Goal: Information Seeking & Learning: Check status

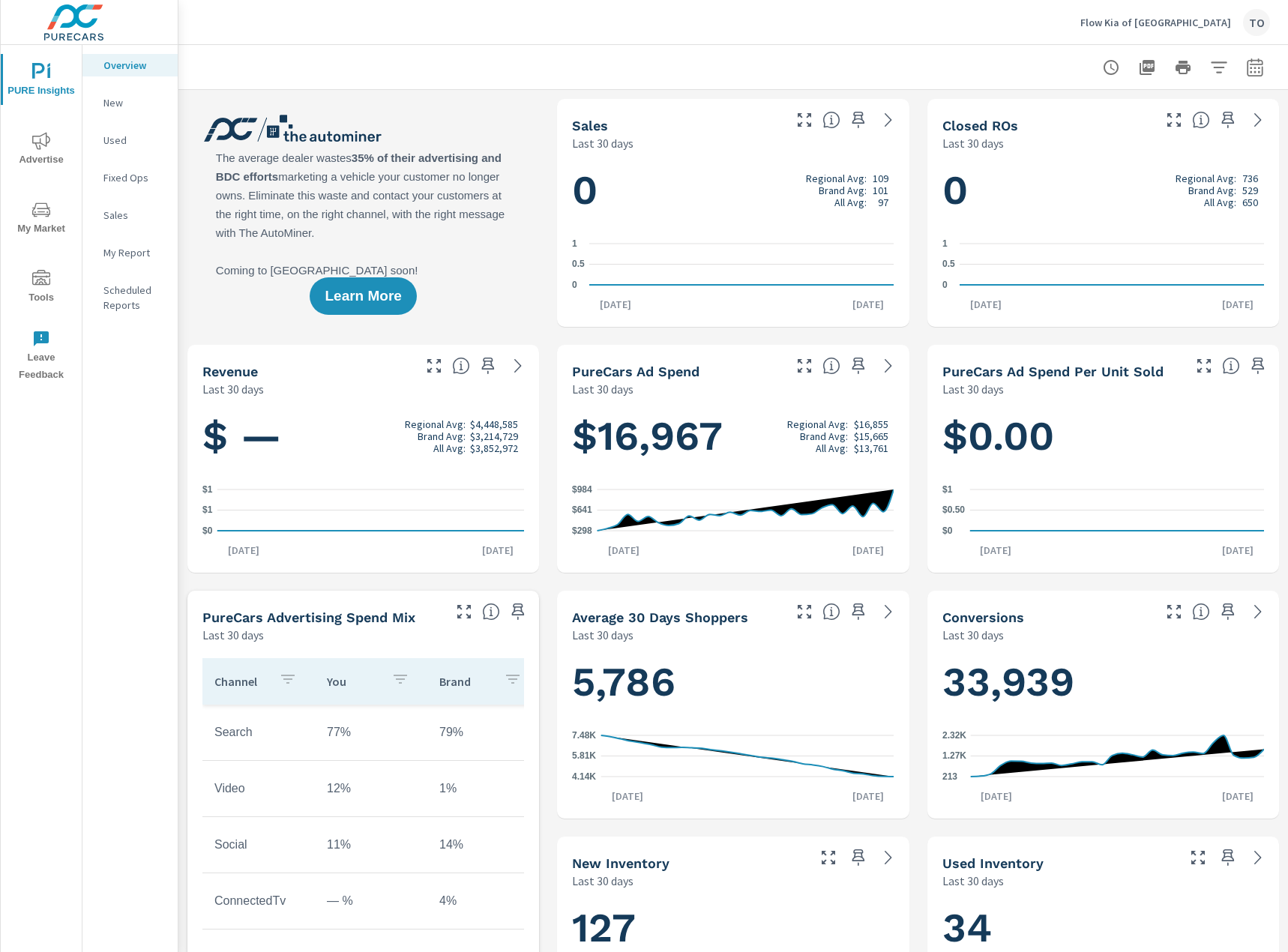
scroll to position [1, 0]
click at [49, 215] on icon "nav menu" at bounding box center [41, 210] width 18 height 14
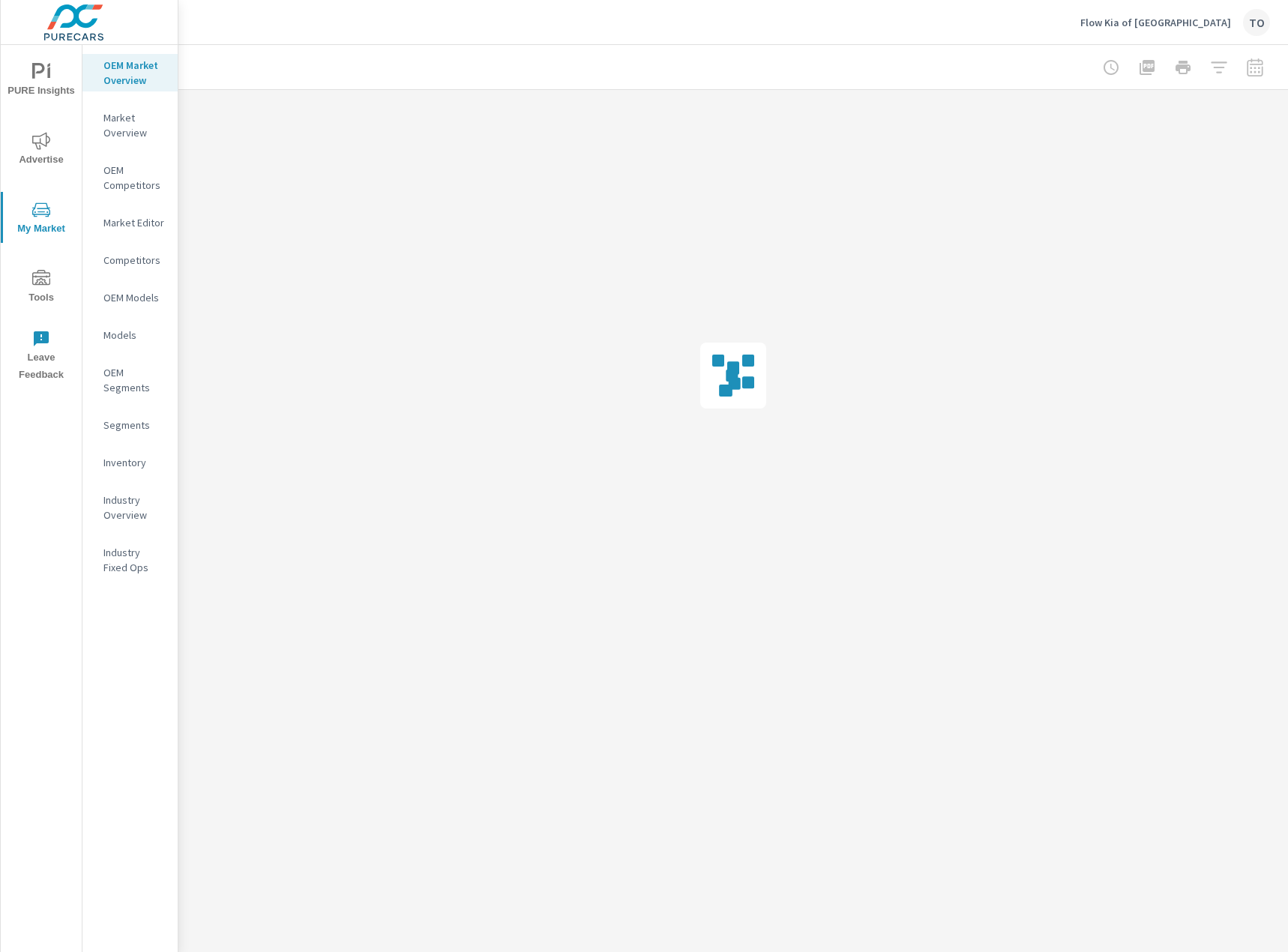
click at [134, 382] on p "OEM Segments" at bounding box center [135, 379] width 62 height 30
click at [46, 151] on span "Advertise" at bounding box center [41, 150] width 72 height 37
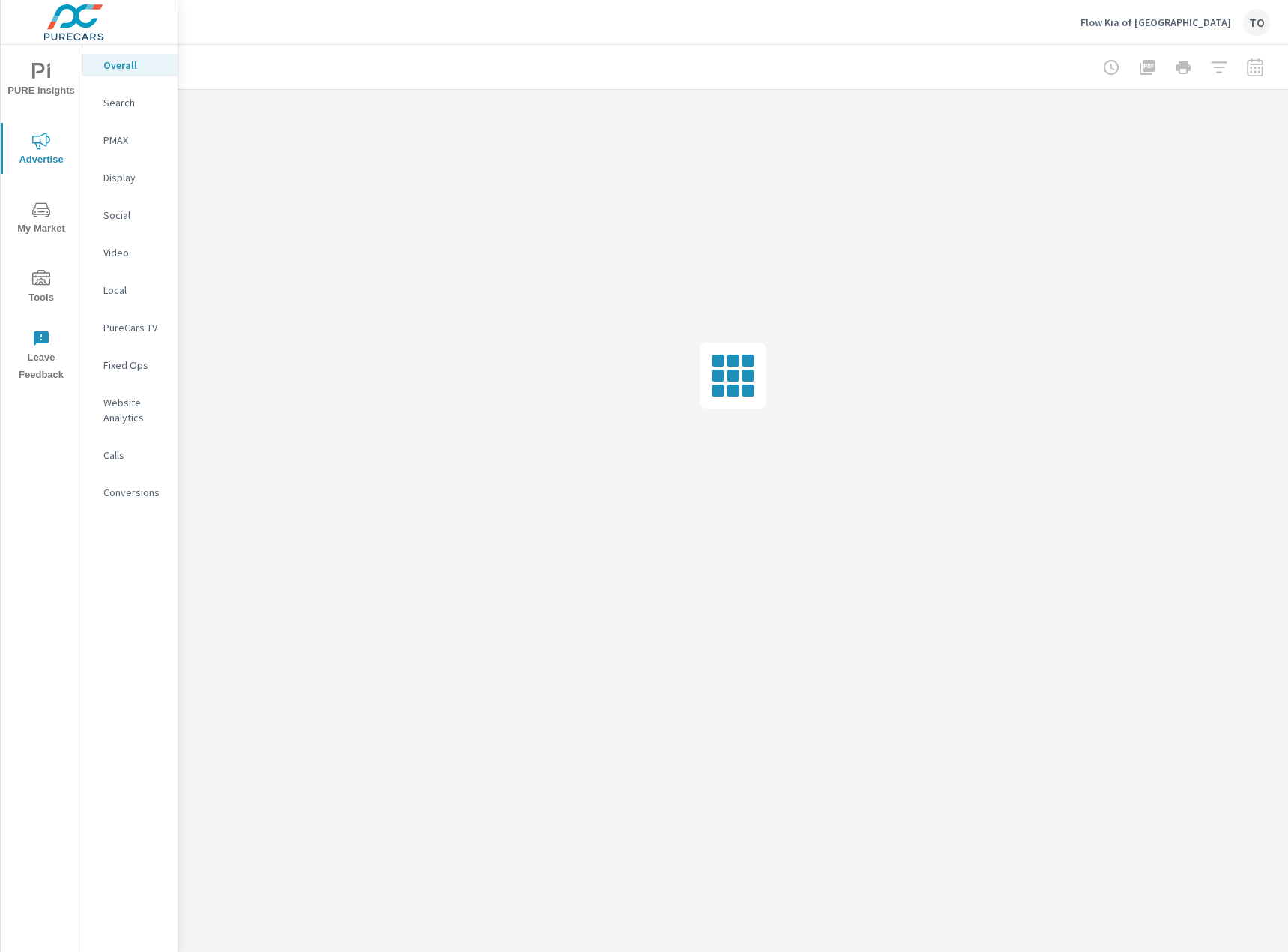
click at [132, 206] on div "Social" at bounding box center [130, 215] width 95 height 23
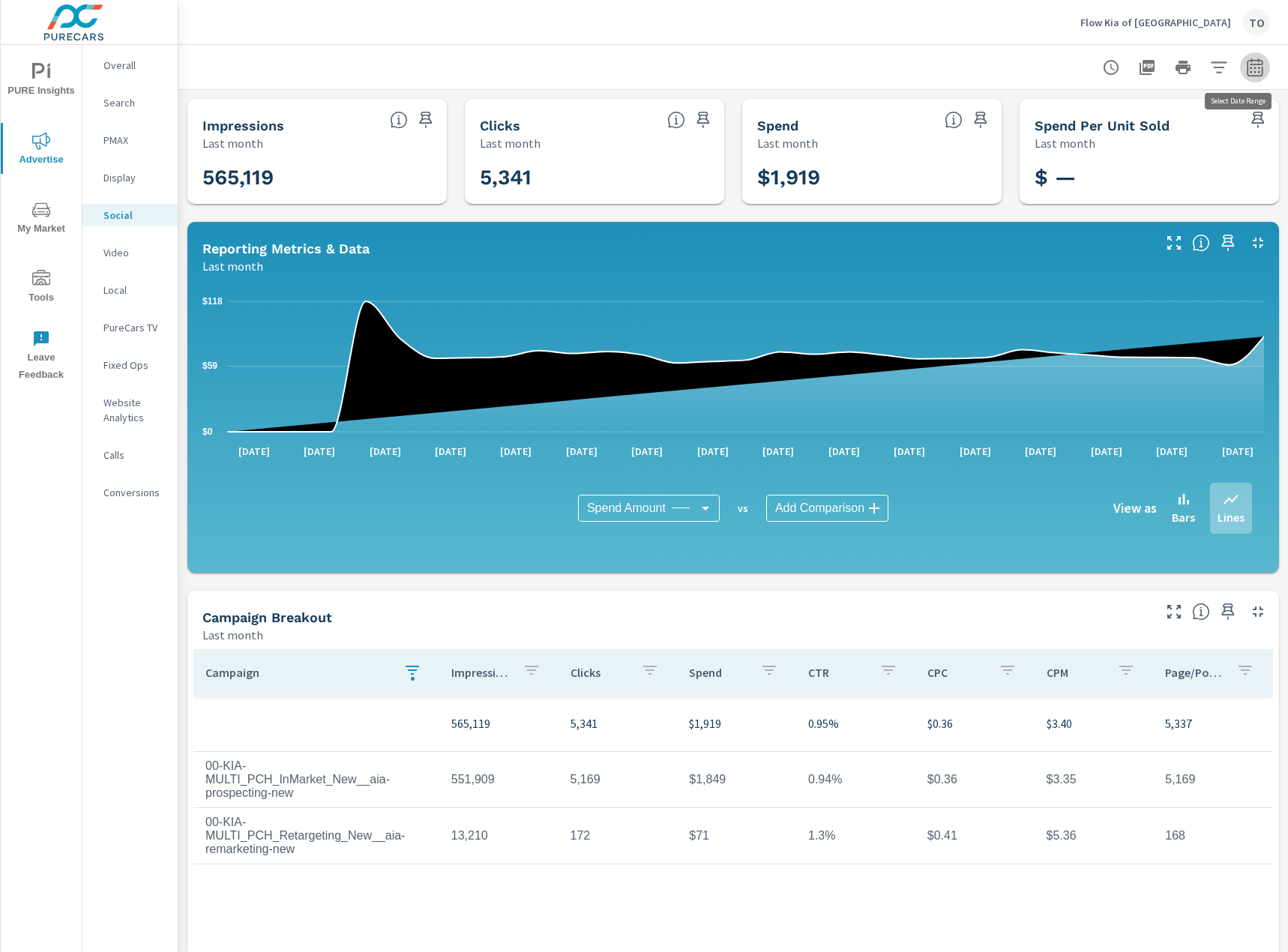
click at [1251, 56] on button "button" at bounding box center [1254, 67] width 30 height 30
select select "Last month"
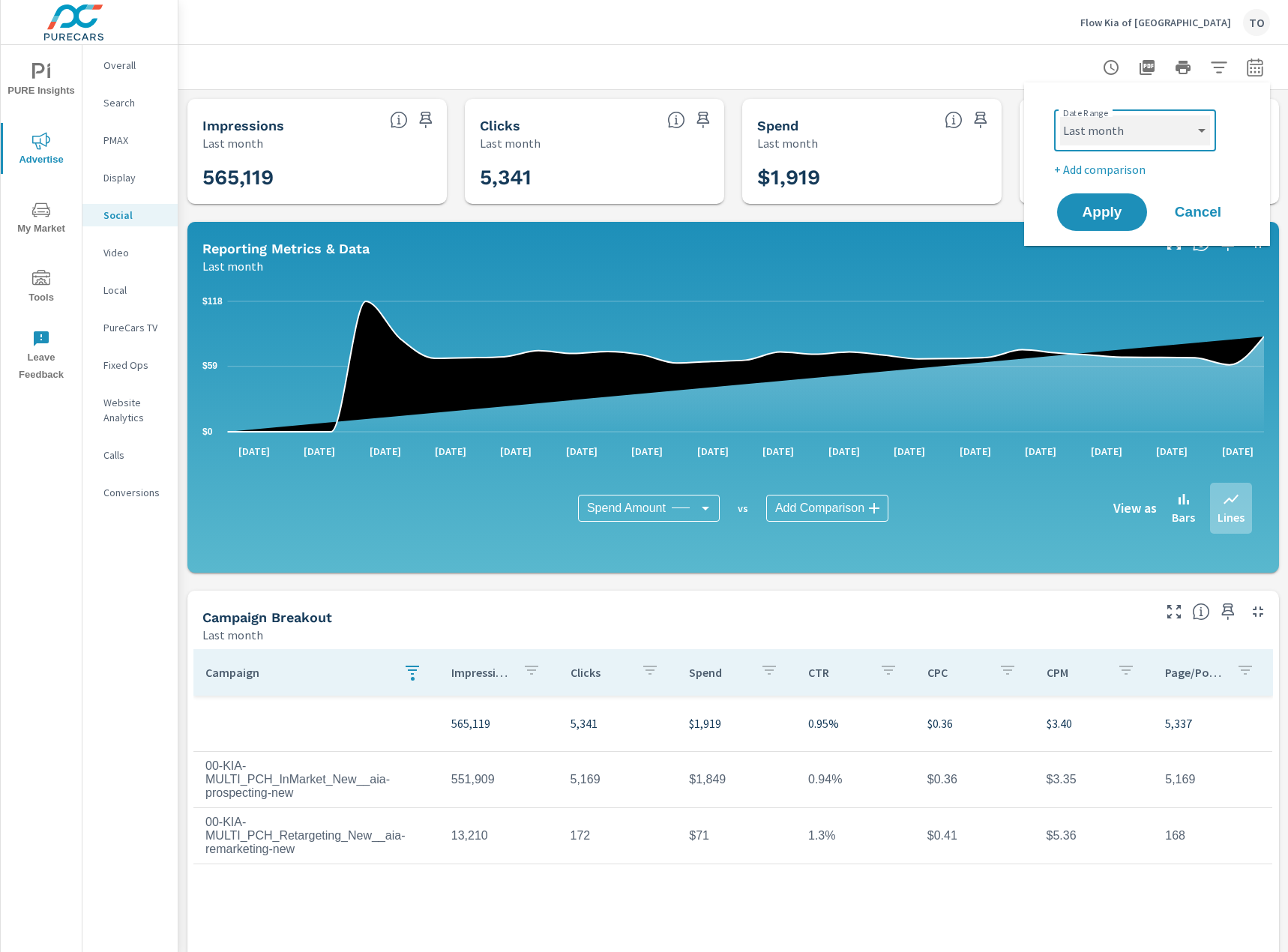
click at [1181, 143] on select "Custom [DATE] Last week Last 7 days Last 14 days Last 30 days Last 45 days Last…" at bounding box center [1134, 130] width 150 height 30
click at [1060, 115] on select "Custom [DATE] Last week Last 7 days Last 14 days Last 30 days Last 45 days Last…" at bounding box center [1134, 130] width 150 height 30
click at [1101, 184] on div "Date Range Custom [DATE] Last week Last 7 days Last 14 days Last 30 days Last 4…" at bounding box center [1146, 164] width 210 height 139
click at [1101, 178] on div "Date Range Custom [DATE] Last week Last 7 days Last 14 days Last 30 days Last 4…" at bounding box center [1146, 164] width 210 height 139
click at [1113, 178] on div "Date Range Custom [DATE] Last week Last 7 days Last 14 days Last 30 days Last 4…" at bounding box center [1146, 164] width 210 height 139
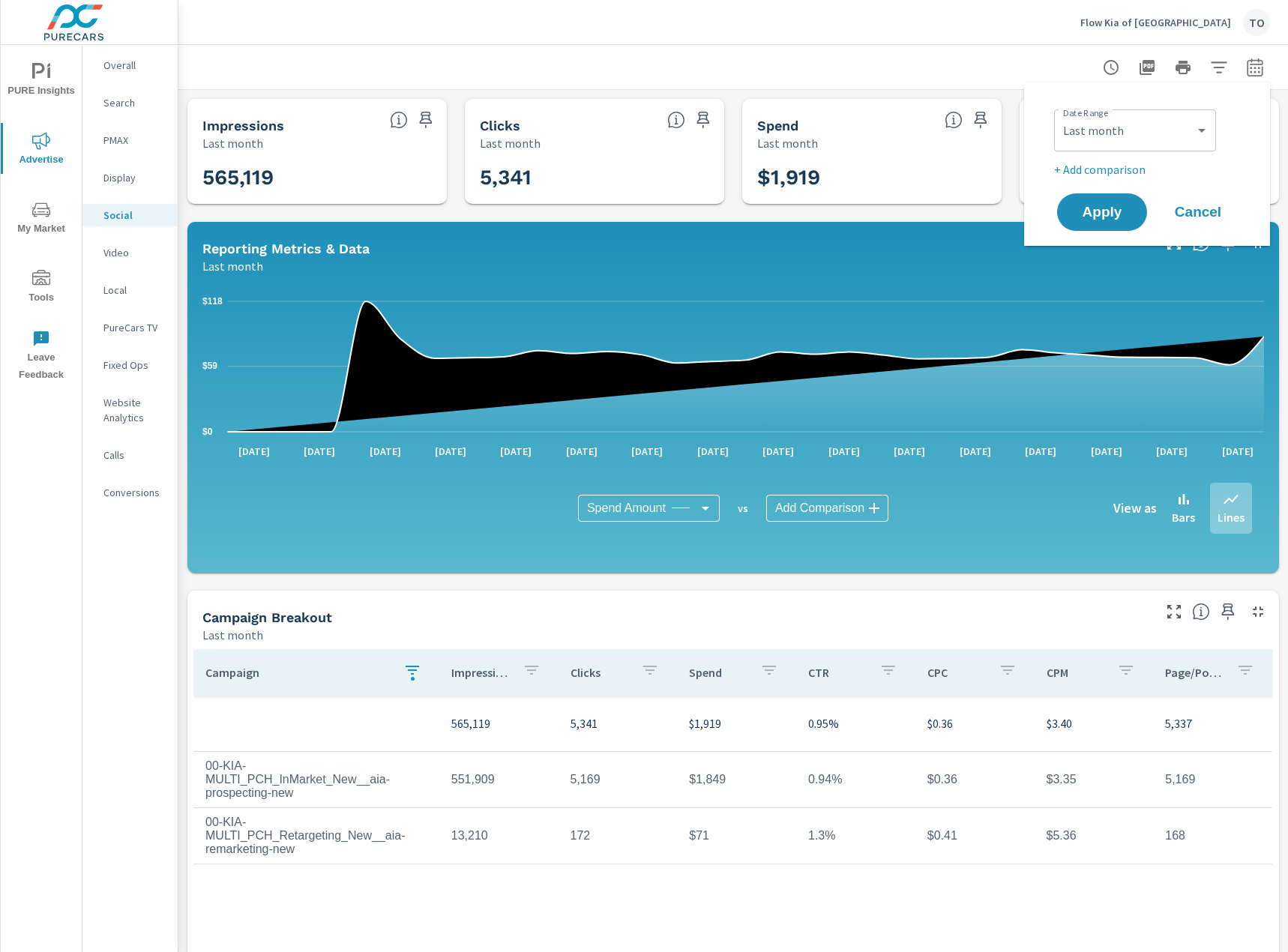
click at [1113, 173] on p "+ Add comparison" at bounding box center [1149, 169] width 192 height 18
select select "Previous period"
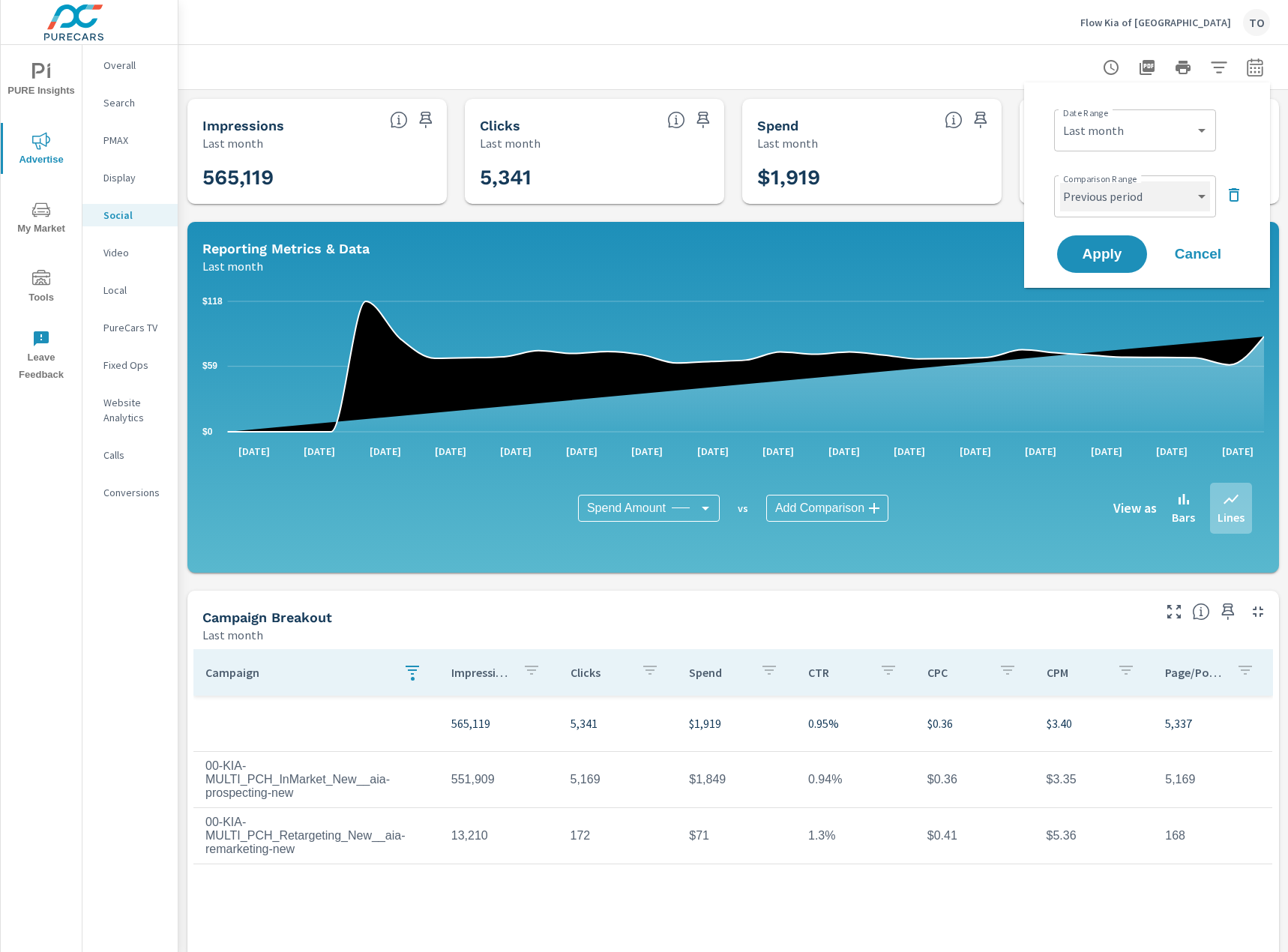
click at [1125, 201] on select "Custom Previous period Previous month Previous year" at bounding box center [1134, 196] width 150 height 30
click at [1060, 182] on select "Custom Previous period Previous month Previous year" at bounding box center [1134, 196] width 150 height 30
click at [1121, 248] on span "Apply" at bounding box center [1102, 254] width 62 height 14
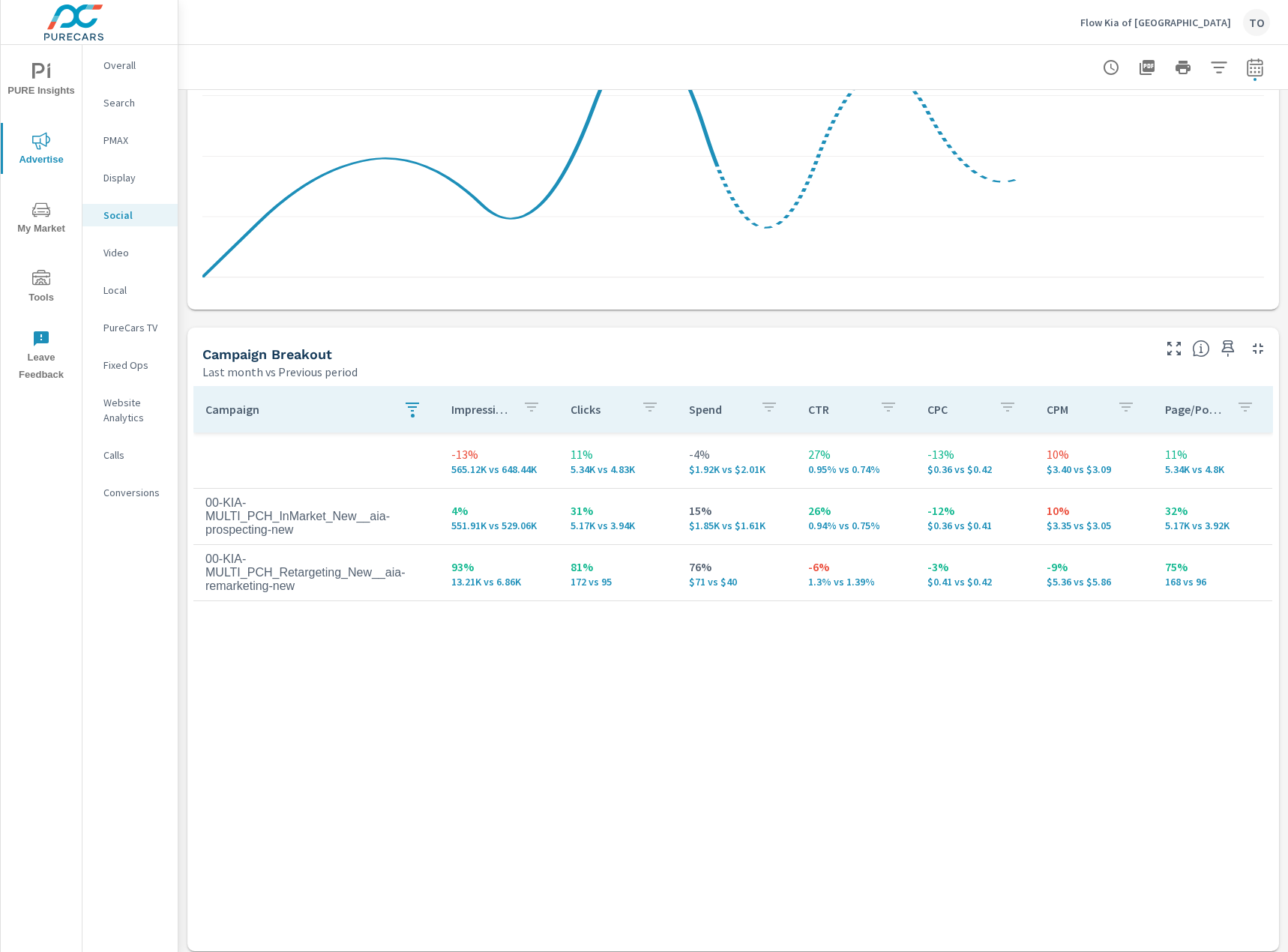
scroll to position [432, 0]
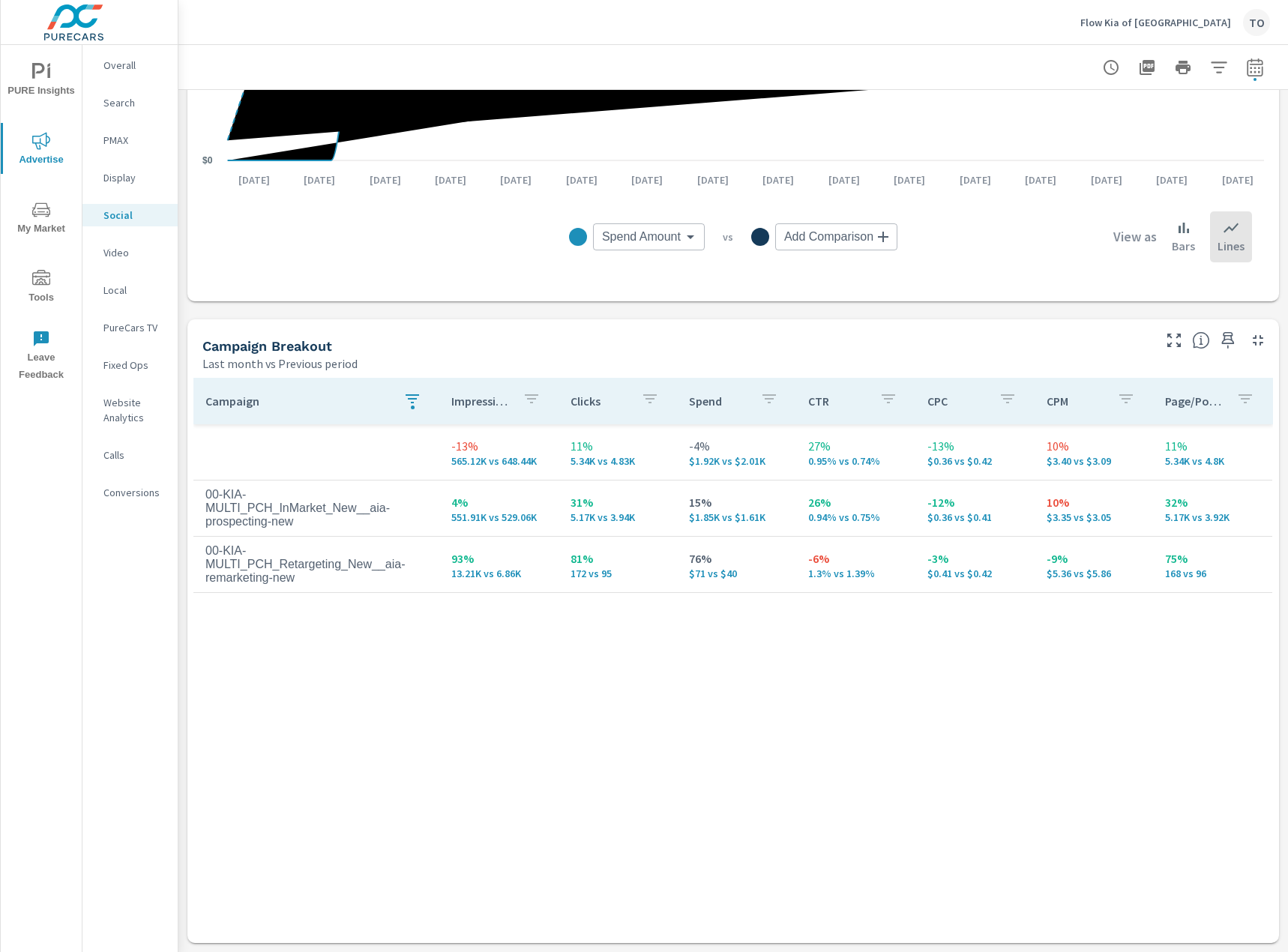
click at [101, 140] on div "PMAX" at bounding box center [130, 139] width 95 height 23
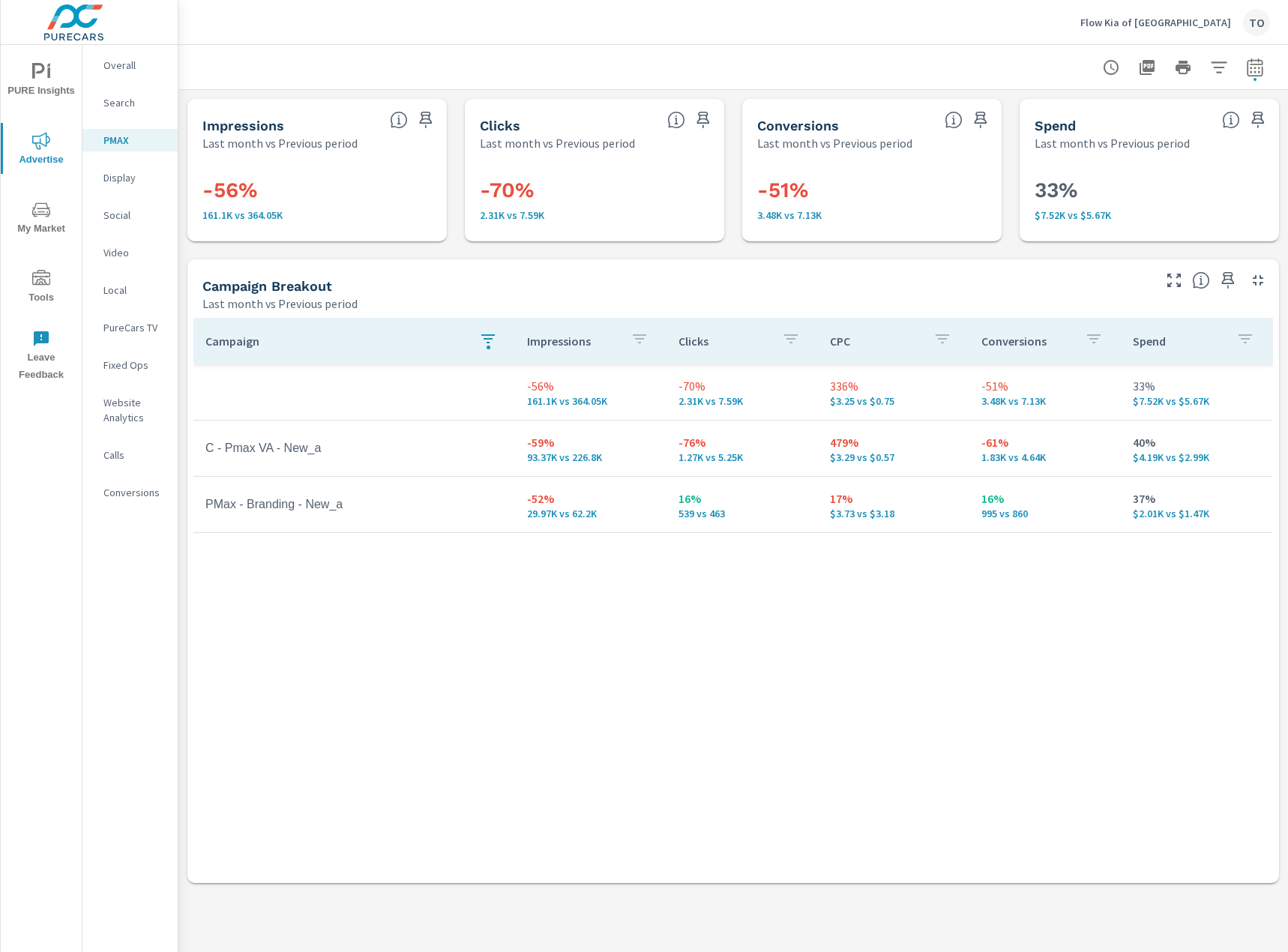
click at [133, 104] on p "Search" at bounding box center [135, 102] width 62 height 15
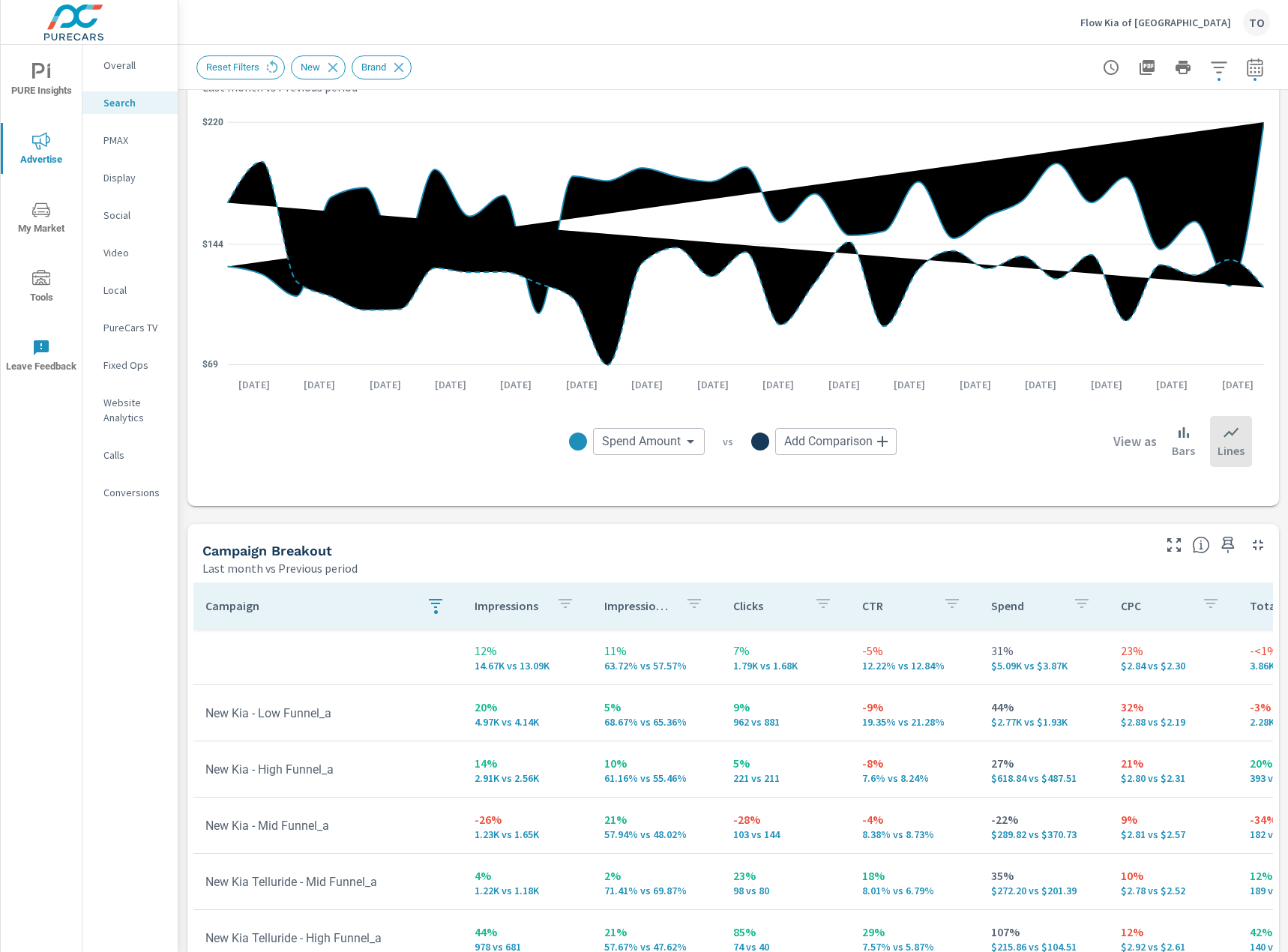
scroll to position [1234, 0]
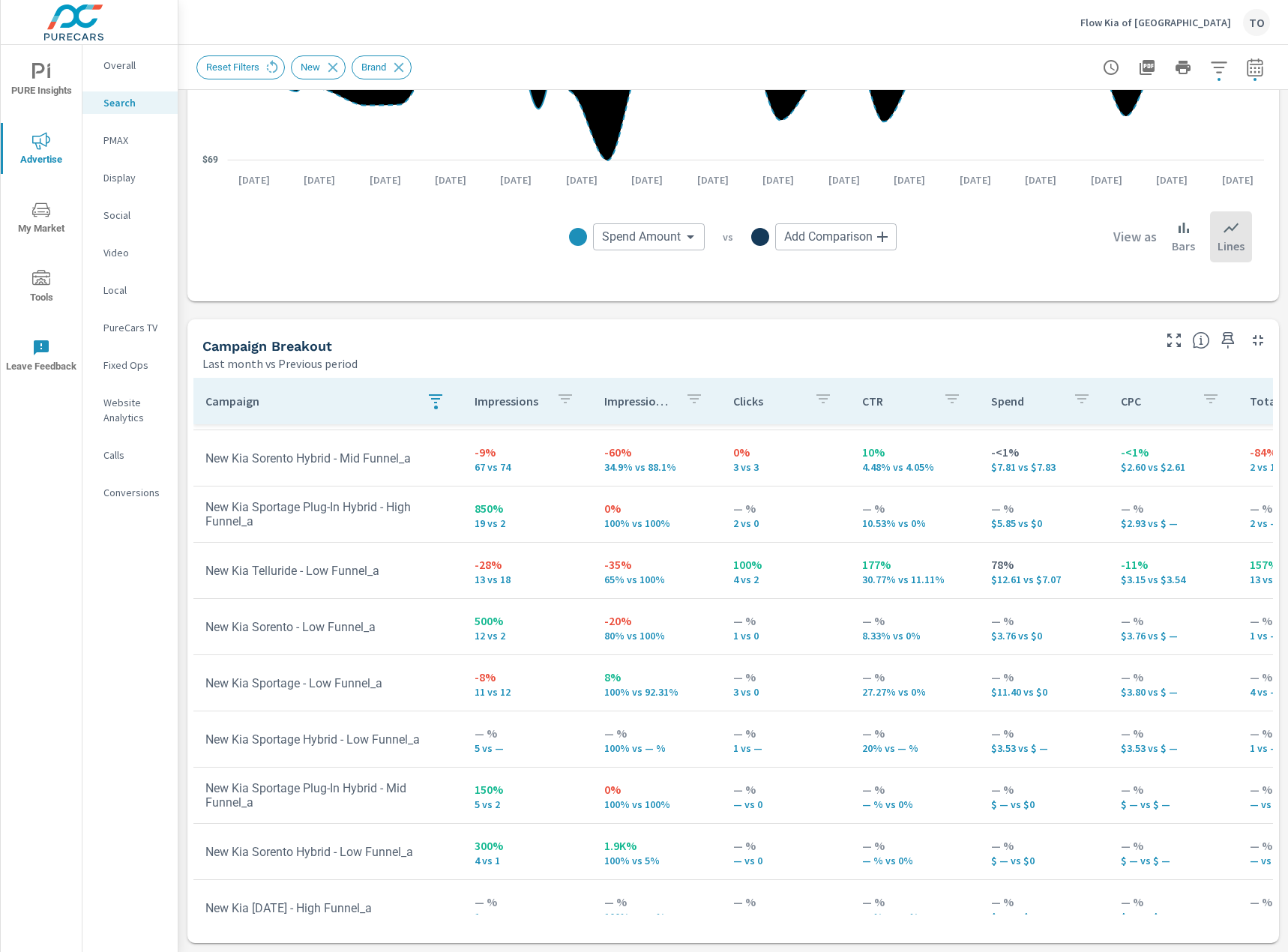
scroll to position [460, 0]
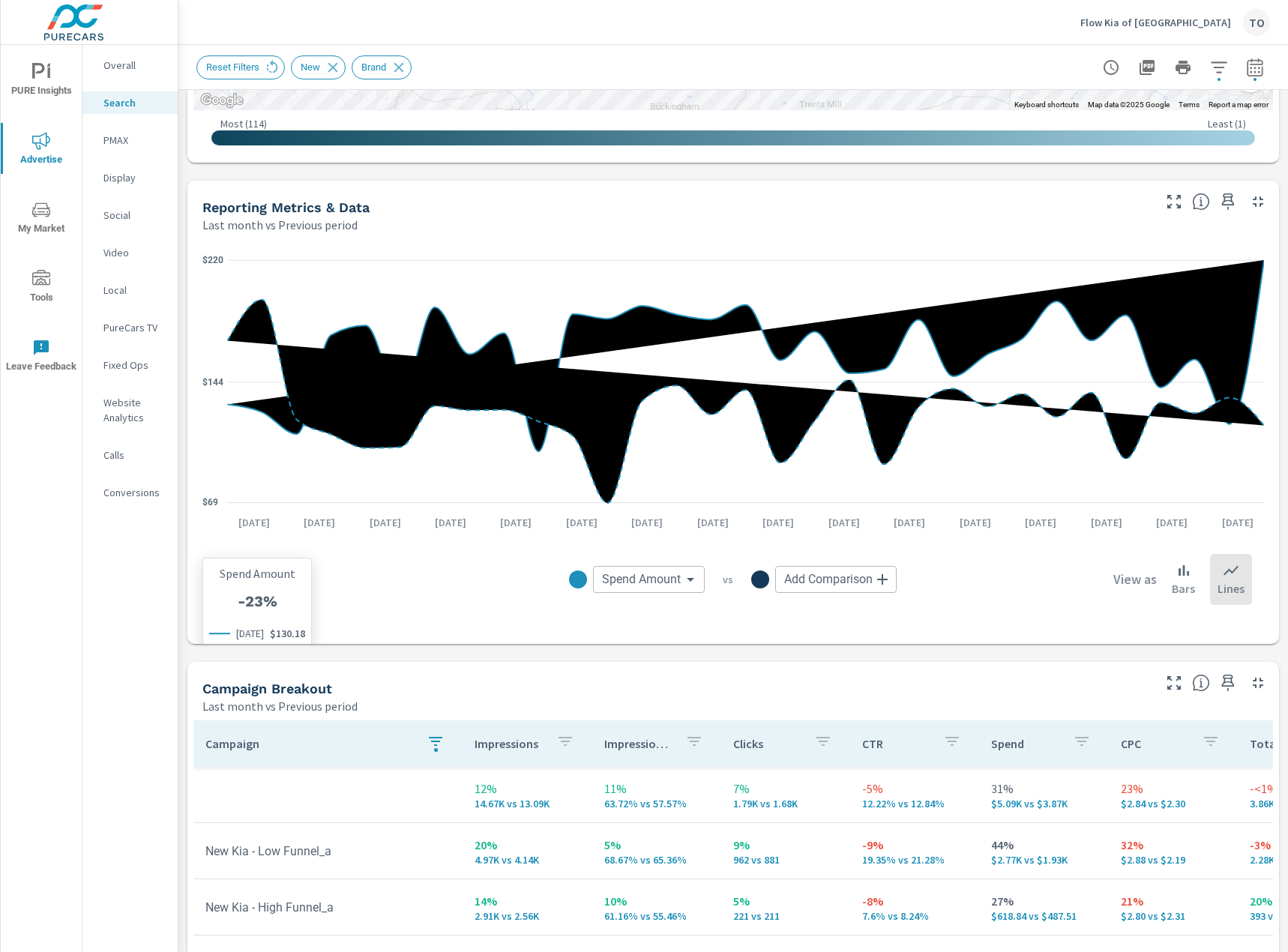
scroll to position [710, 0]
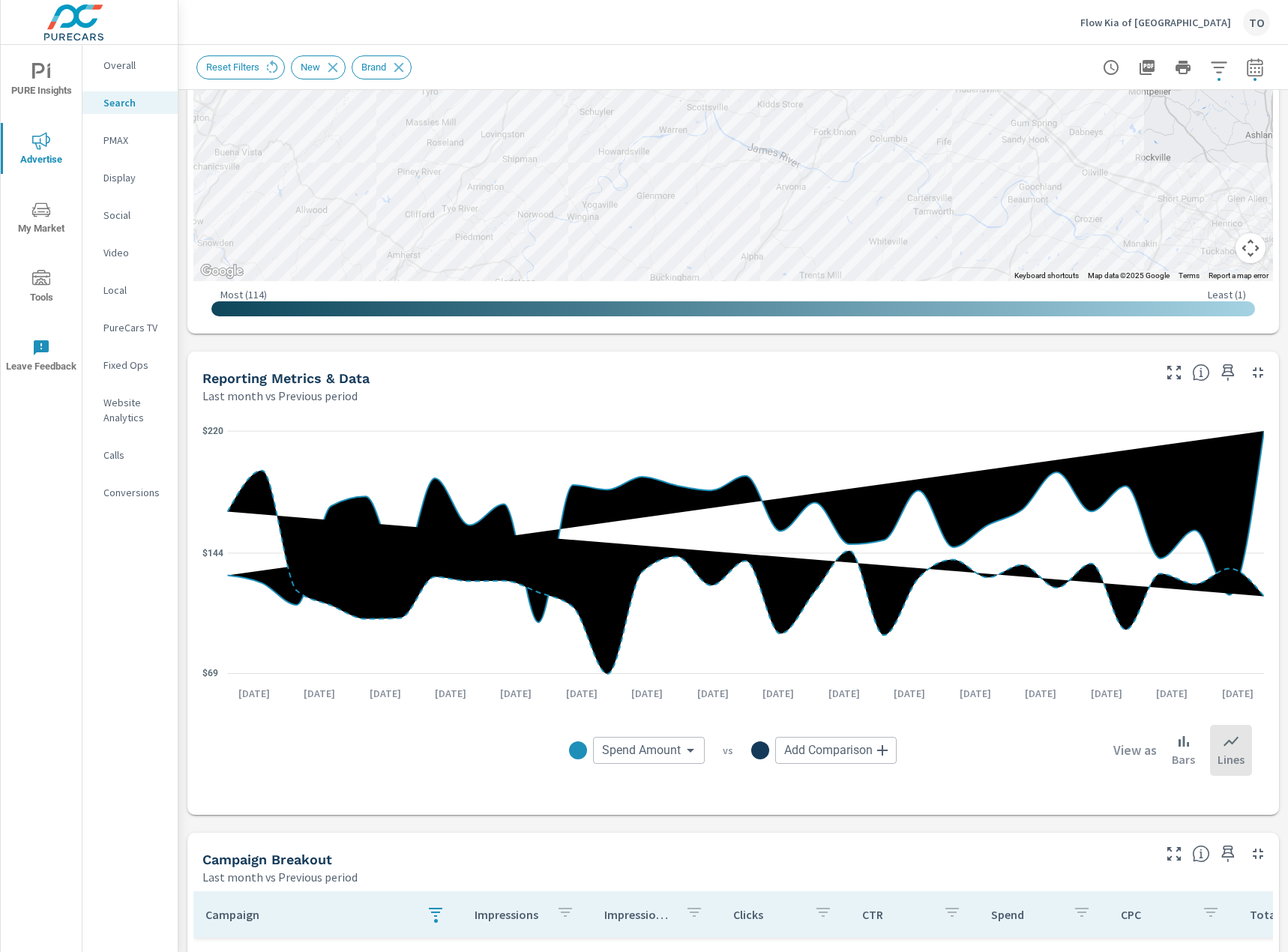
click at [1226, 71] on icon "button" at bounding box center [1219, 67] width 18 height 18
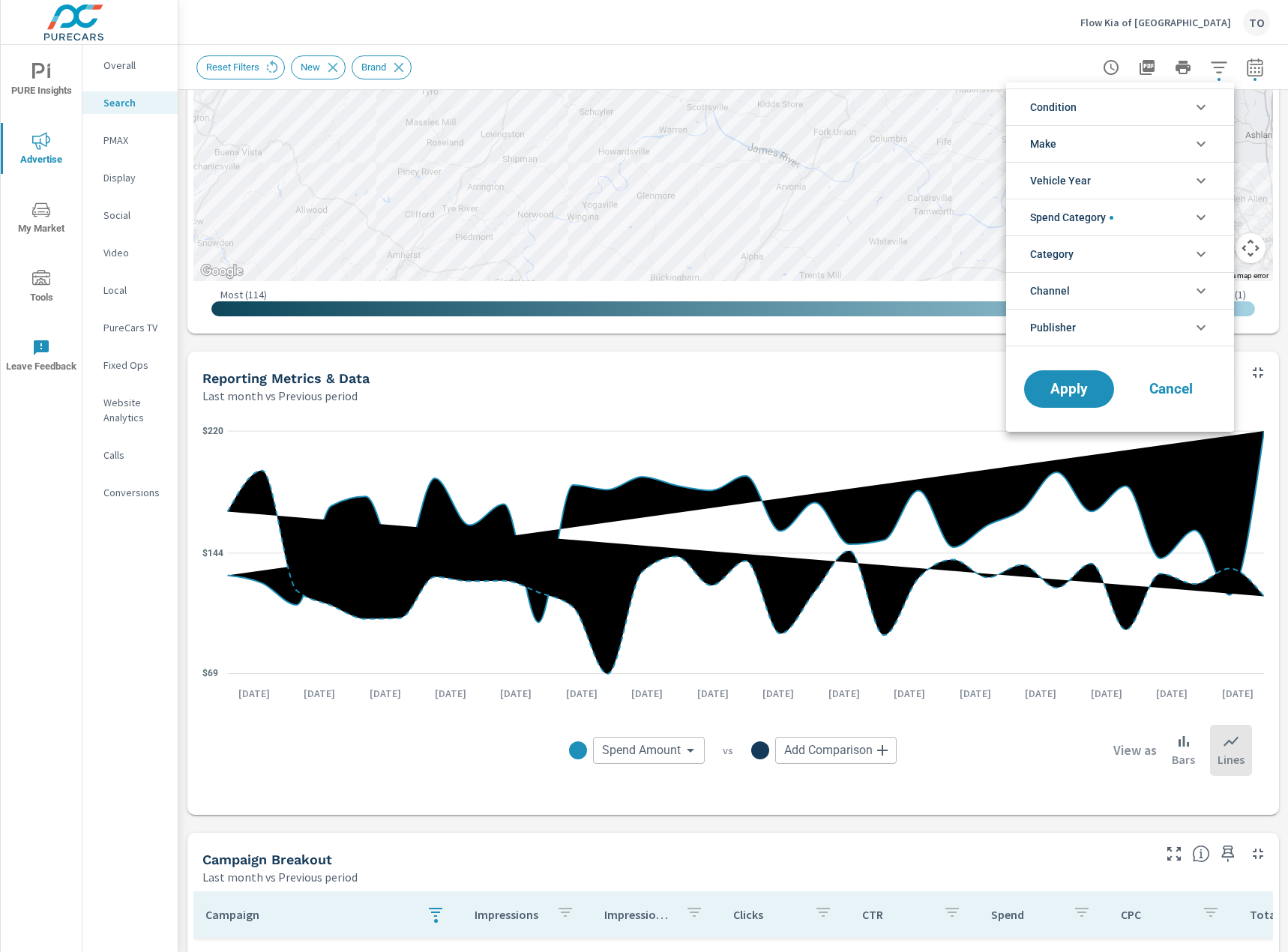
scroll to position [68, 0]
click at [237, 68] on div at bounding box center [644, 476] width 1288 height 952
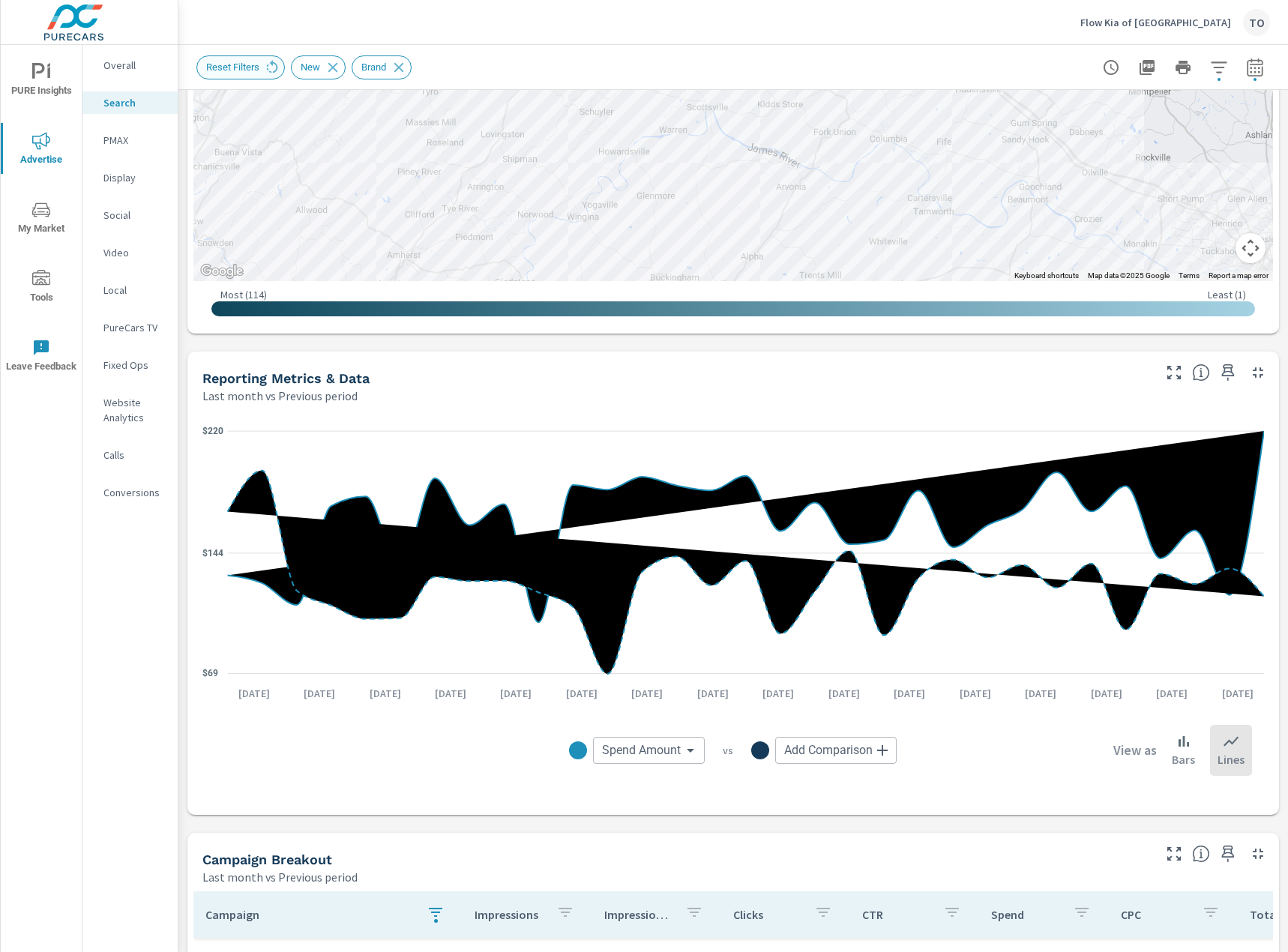
click at [273, 62] on icon at bounding box center [272, 67] width 16 height 16
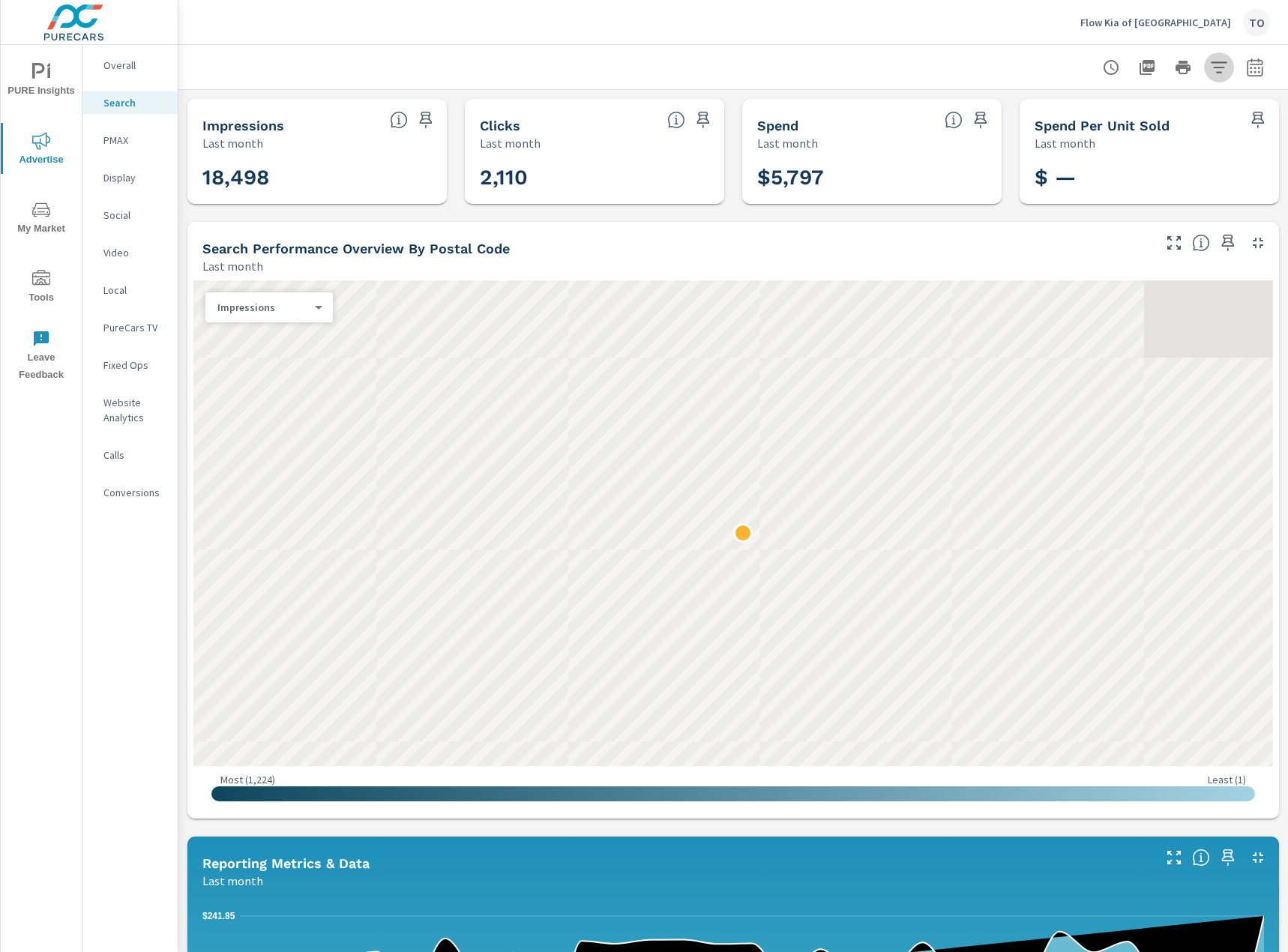
click at [1223, 58] on icon "button" at bounding box center [1219, 67] width 18 height 18
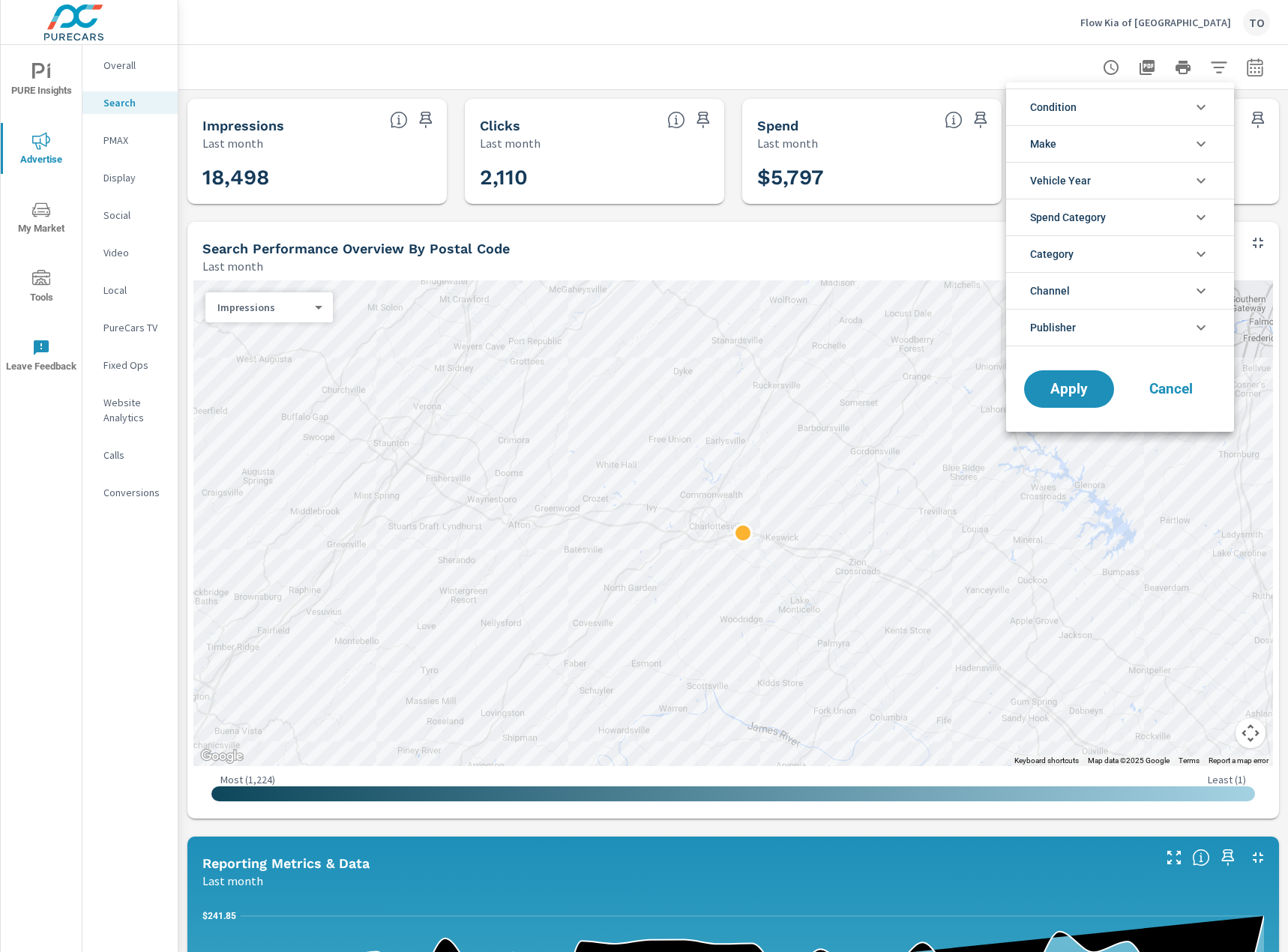
click at [1147, 215] on li "Spend Category" at bounding box center [1120, 217] width 228 height 37
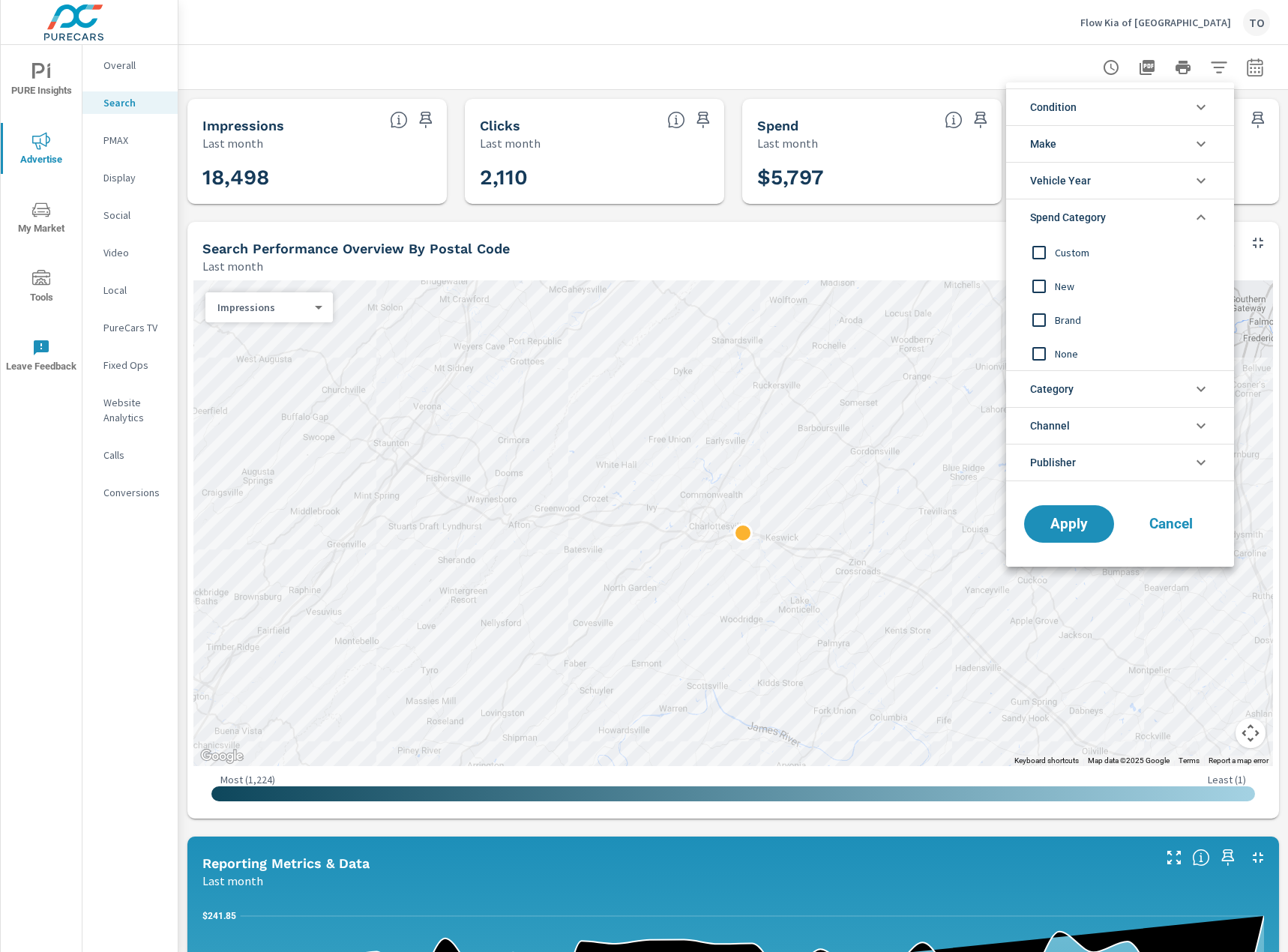
click at [1053, 287] on input "filter options" at bounding box center [1039, 286] width 31 height 31
click at [1063, 333] on div "Brand" at bounding box center [1118, 319] width 225 height 33
click at [1087, 531] on span "Apply" at bounding box center [1068, 524] width 62 height 14
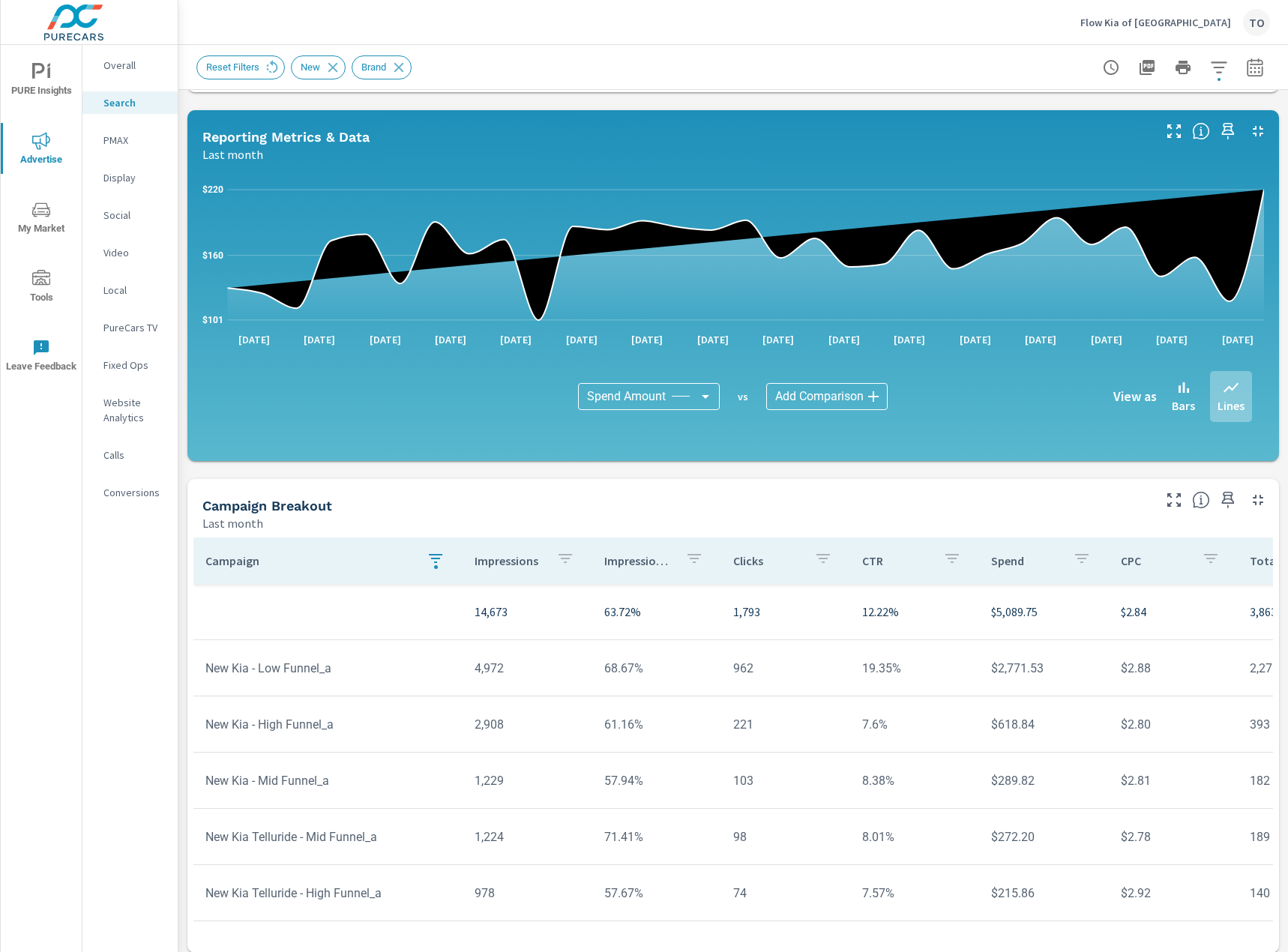
scroll to position [747, 0]
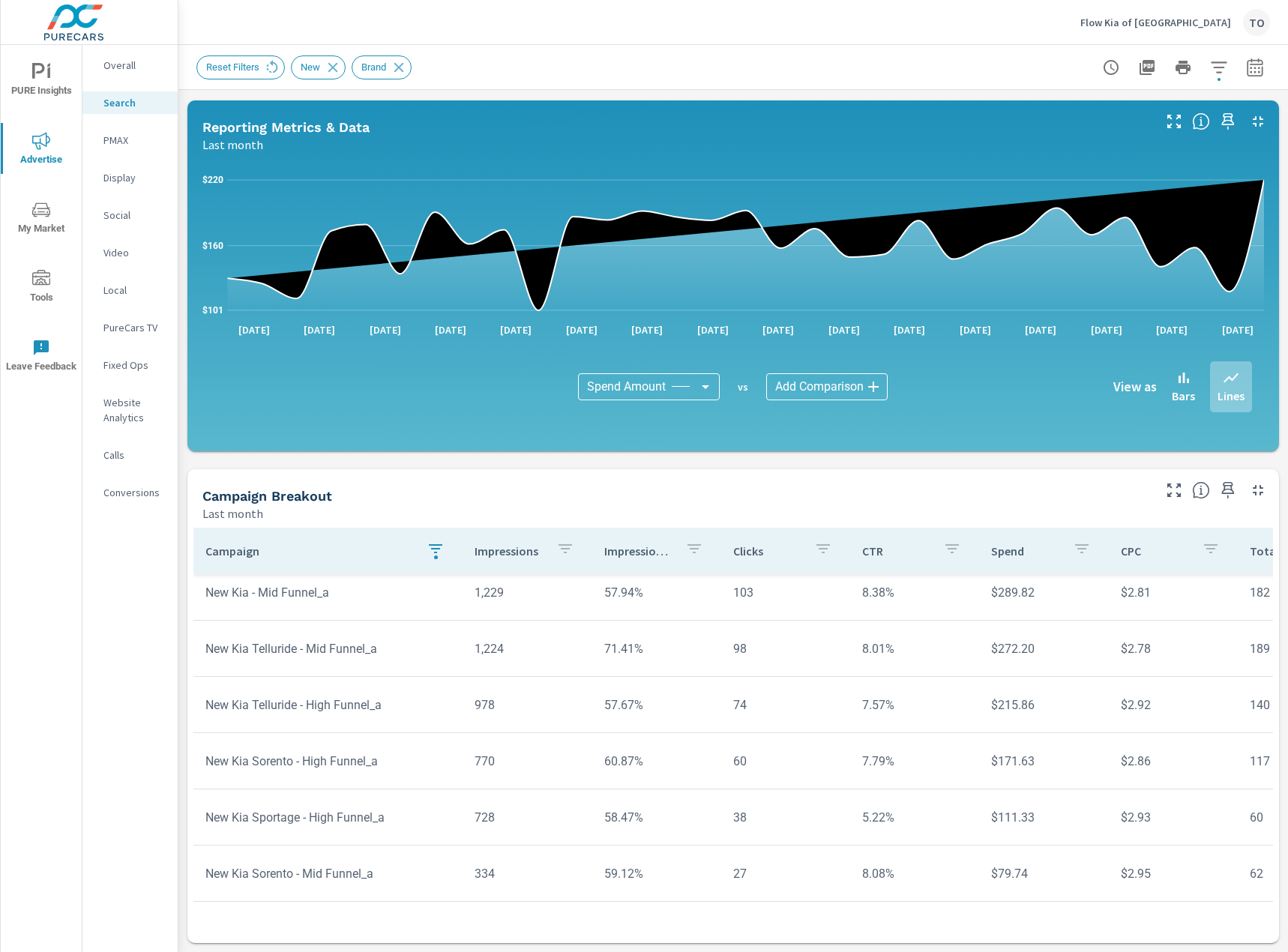
scroll to position [86, 0]
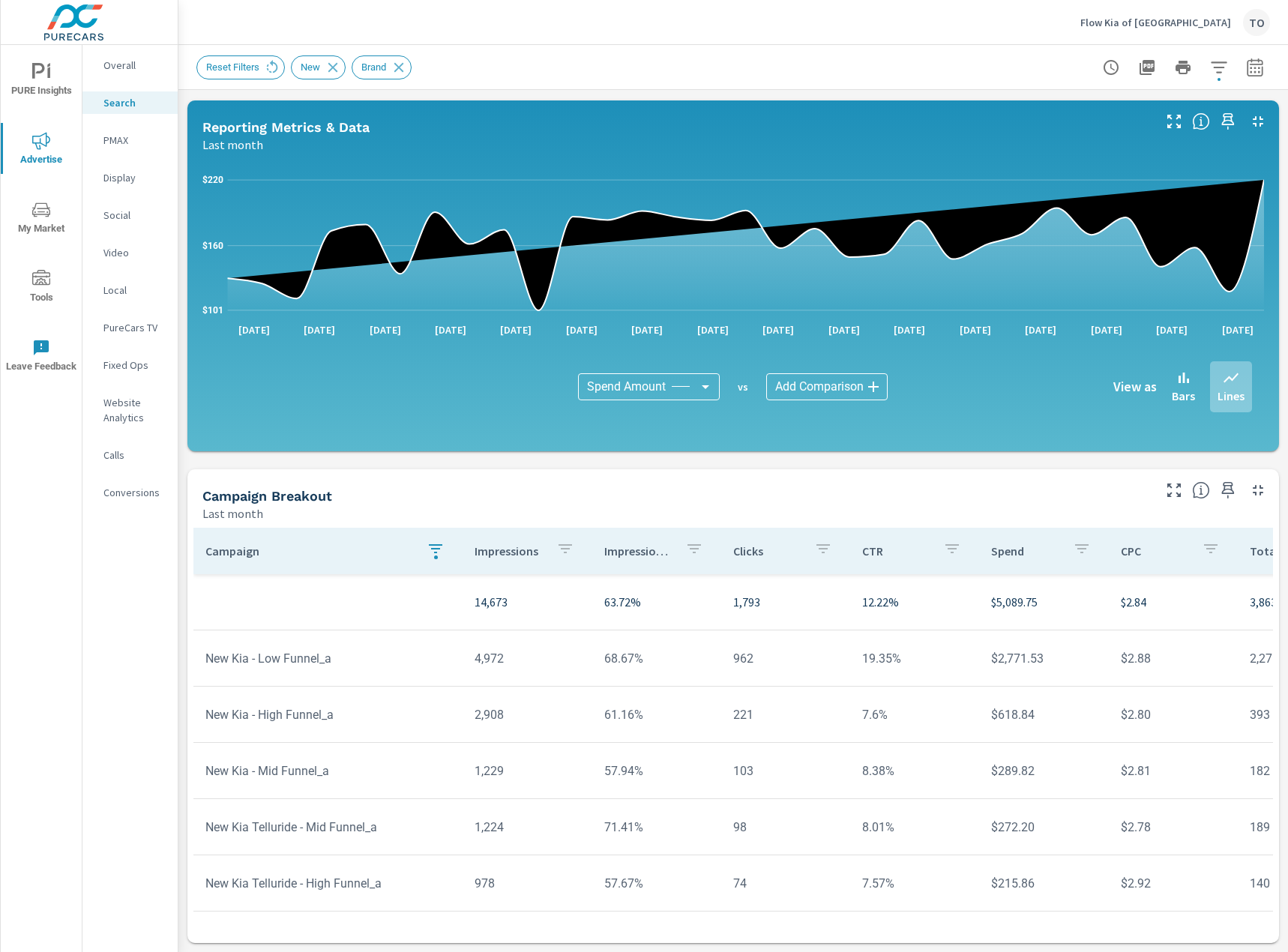
click at [426, 541] on icon "button" at bounding box center [435, 548] width 18 height 18
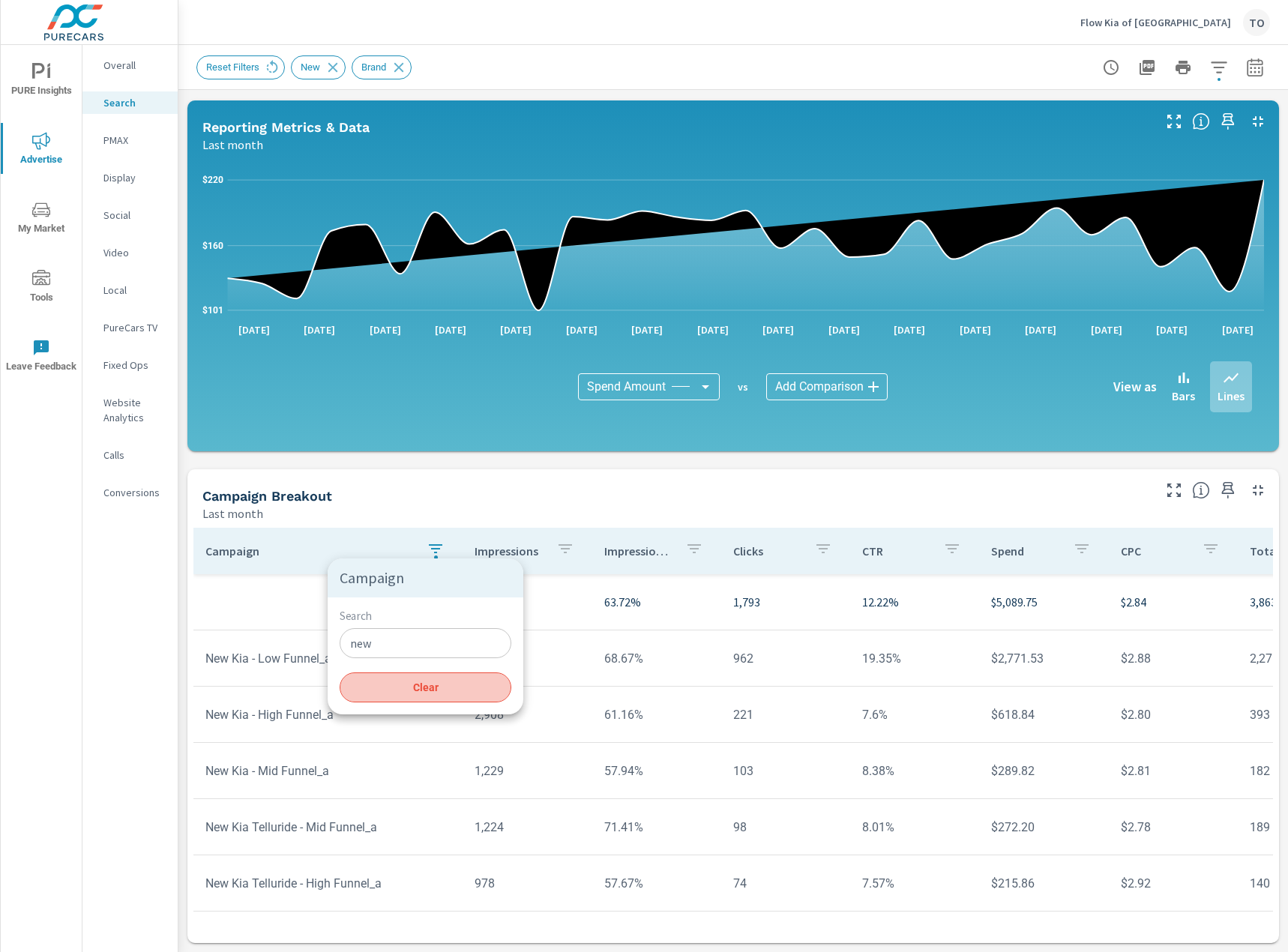
click at [425, 693] on span "Clear" at bounding box center [425, 686] width 154 height 13
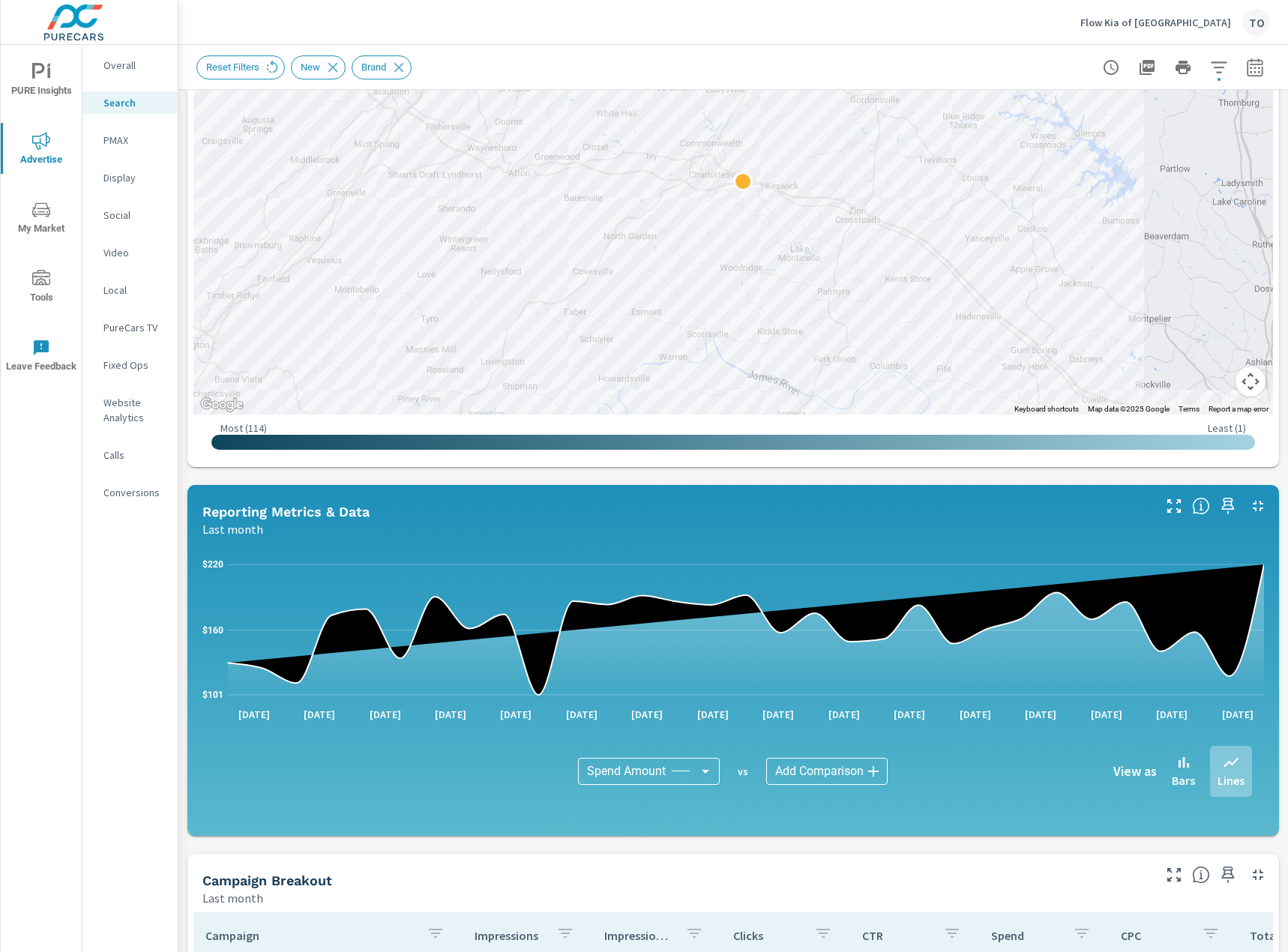
scroll to position [747, 0]
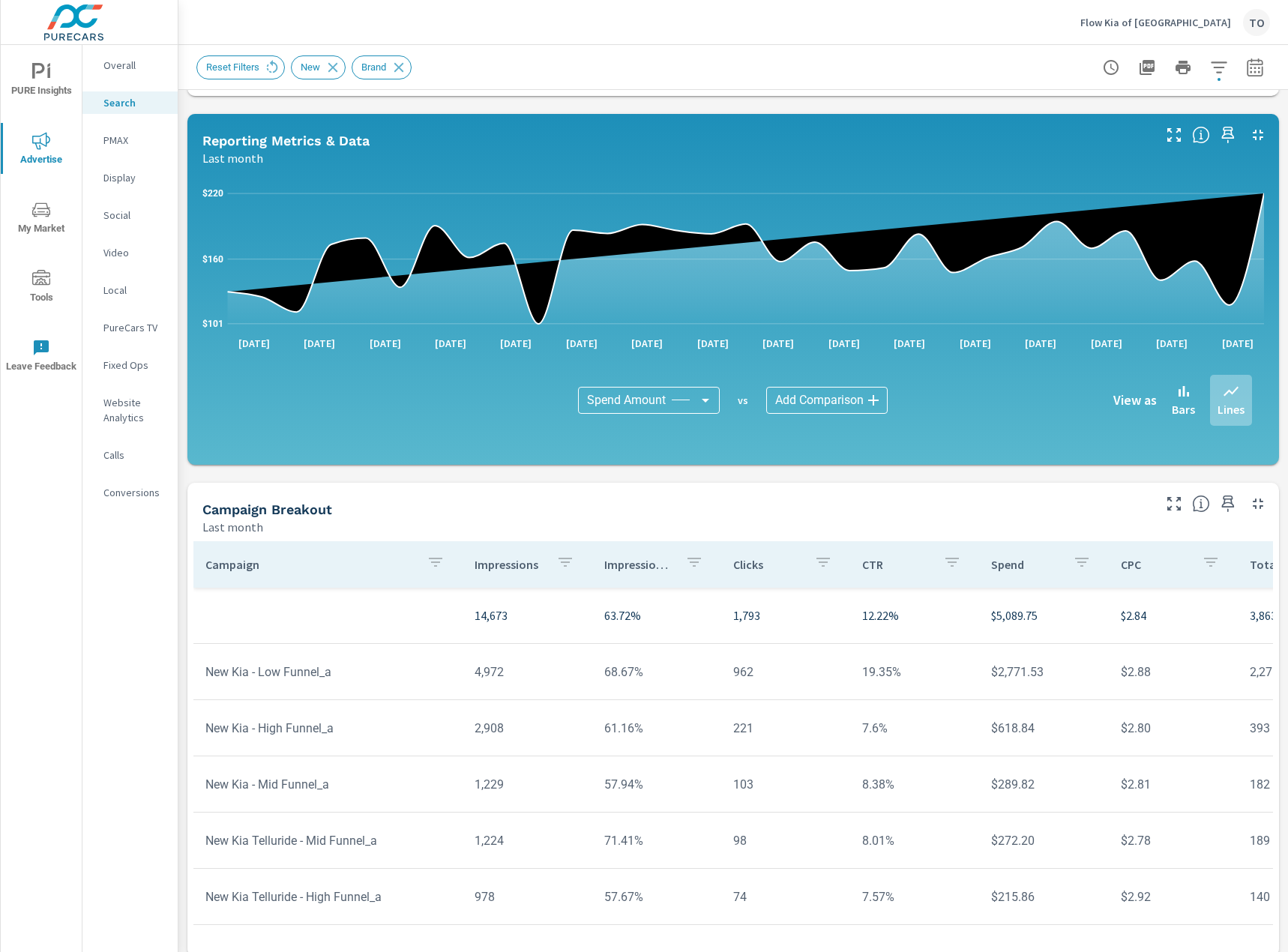
scroll to position [747, 0]
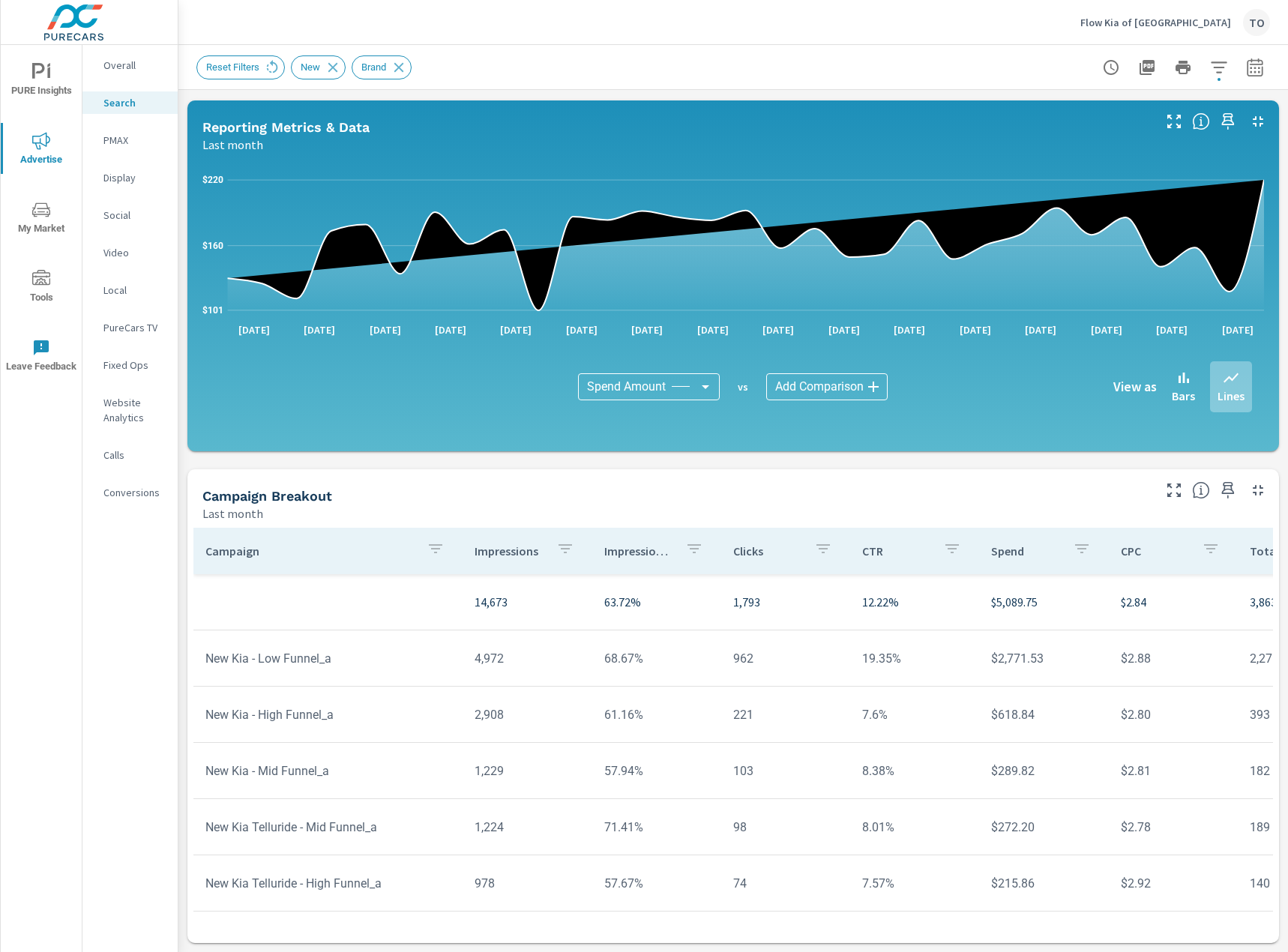
click at [1226, 69] on icon "button" at bounding box center [1219, 67] width 18 height 18
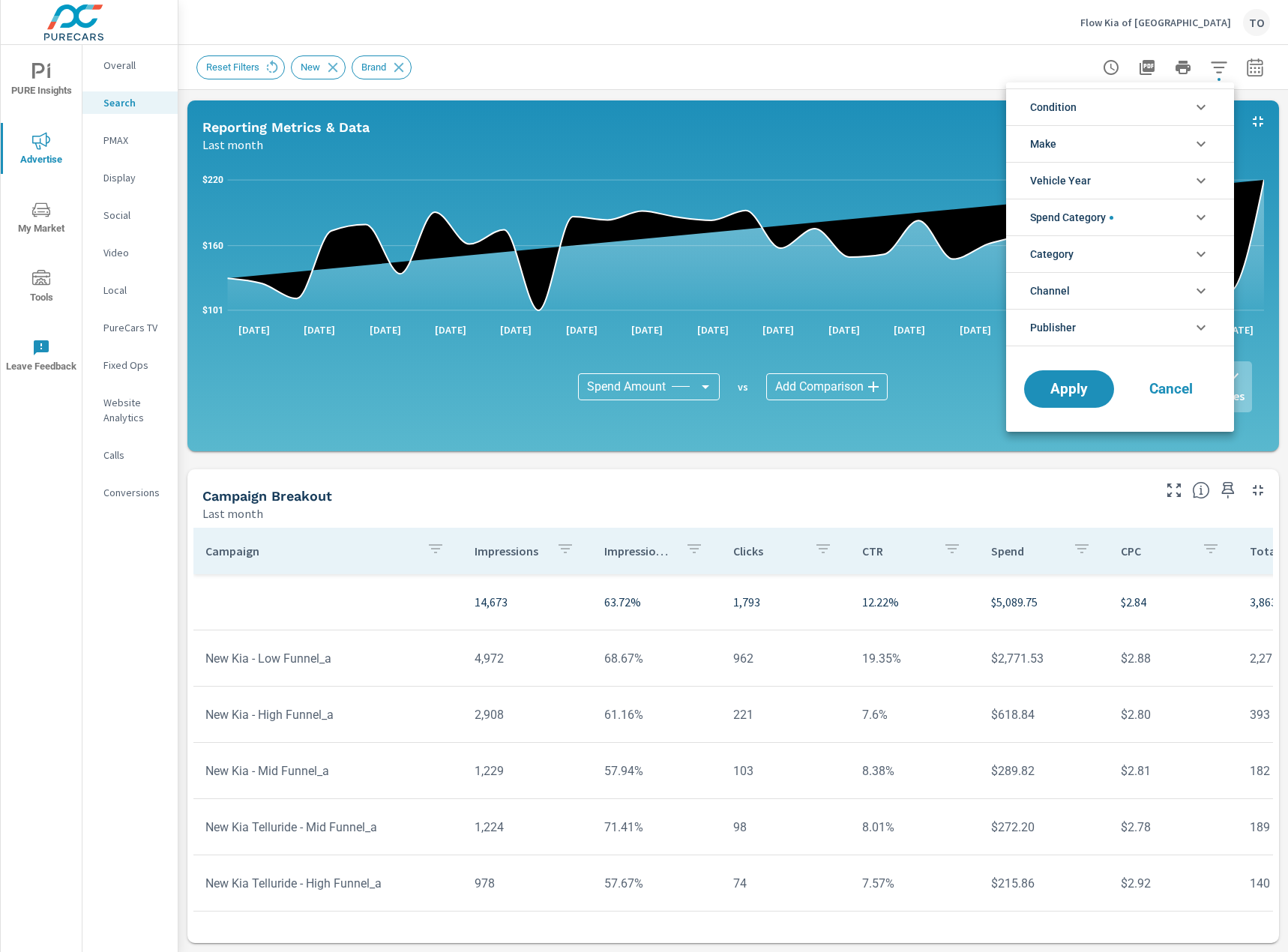
scroll to position [68, 0]
click at [1182, 386] on span "Cancel" at bounding box center [1170, 389] width 60 height 13
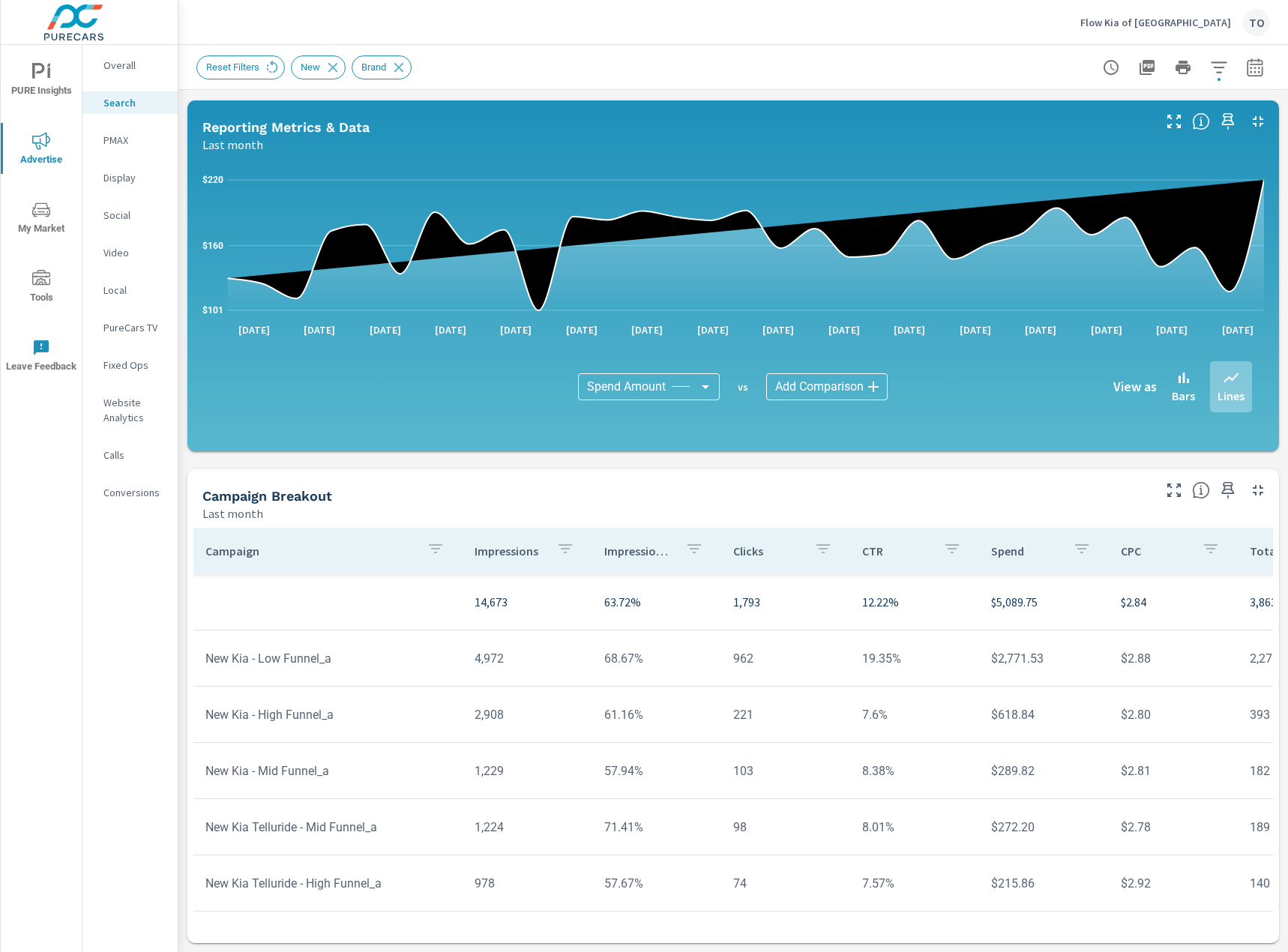
click at [1254, 65] on icon "button" at bounding box center [1254, 67] width 18 height 18
select select "Last month"
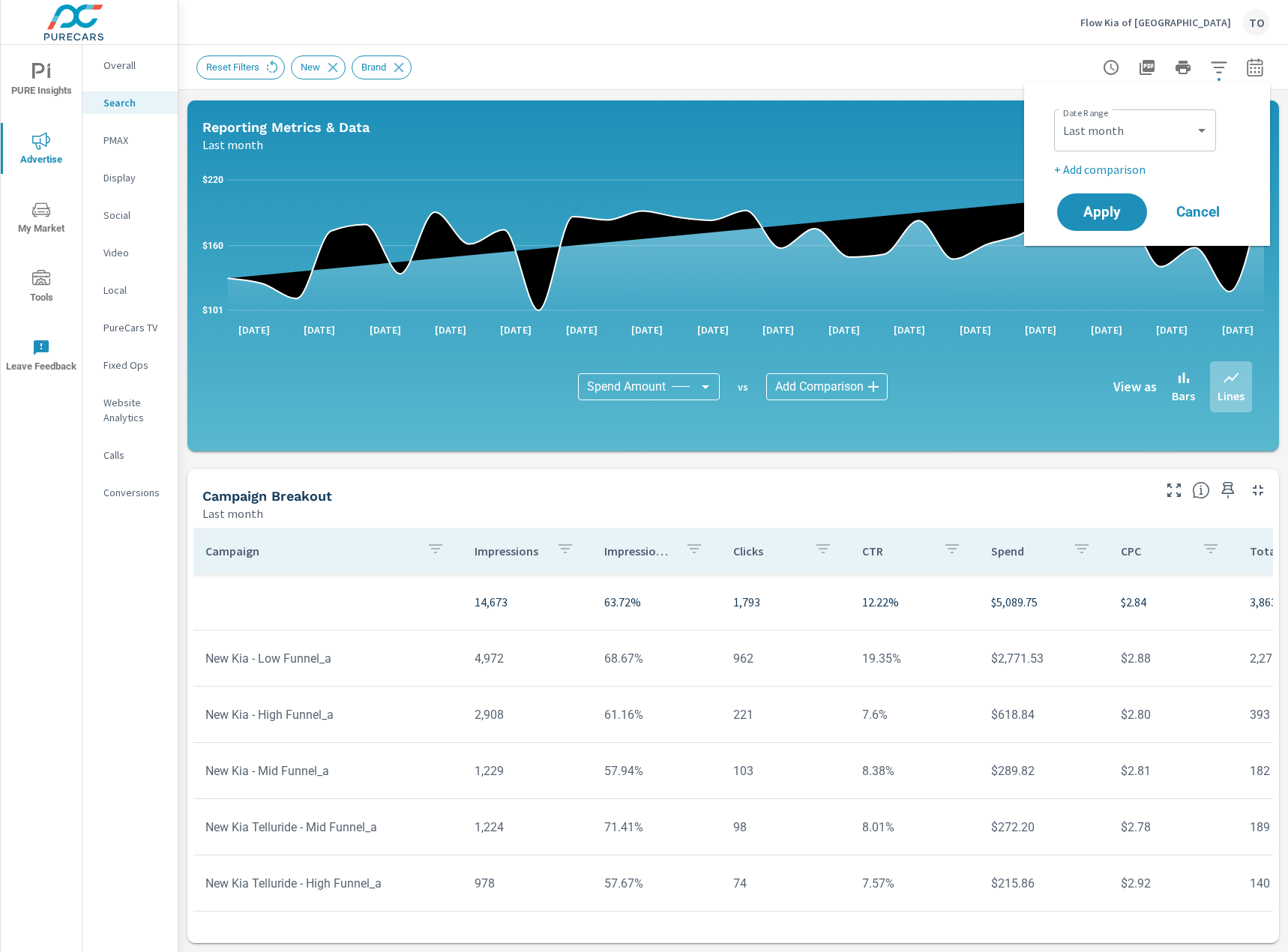
click at [1127, 167] on p "+ Add comparison" at bounding box center [1149, 169] width 192 height 18
select select "Previous period"
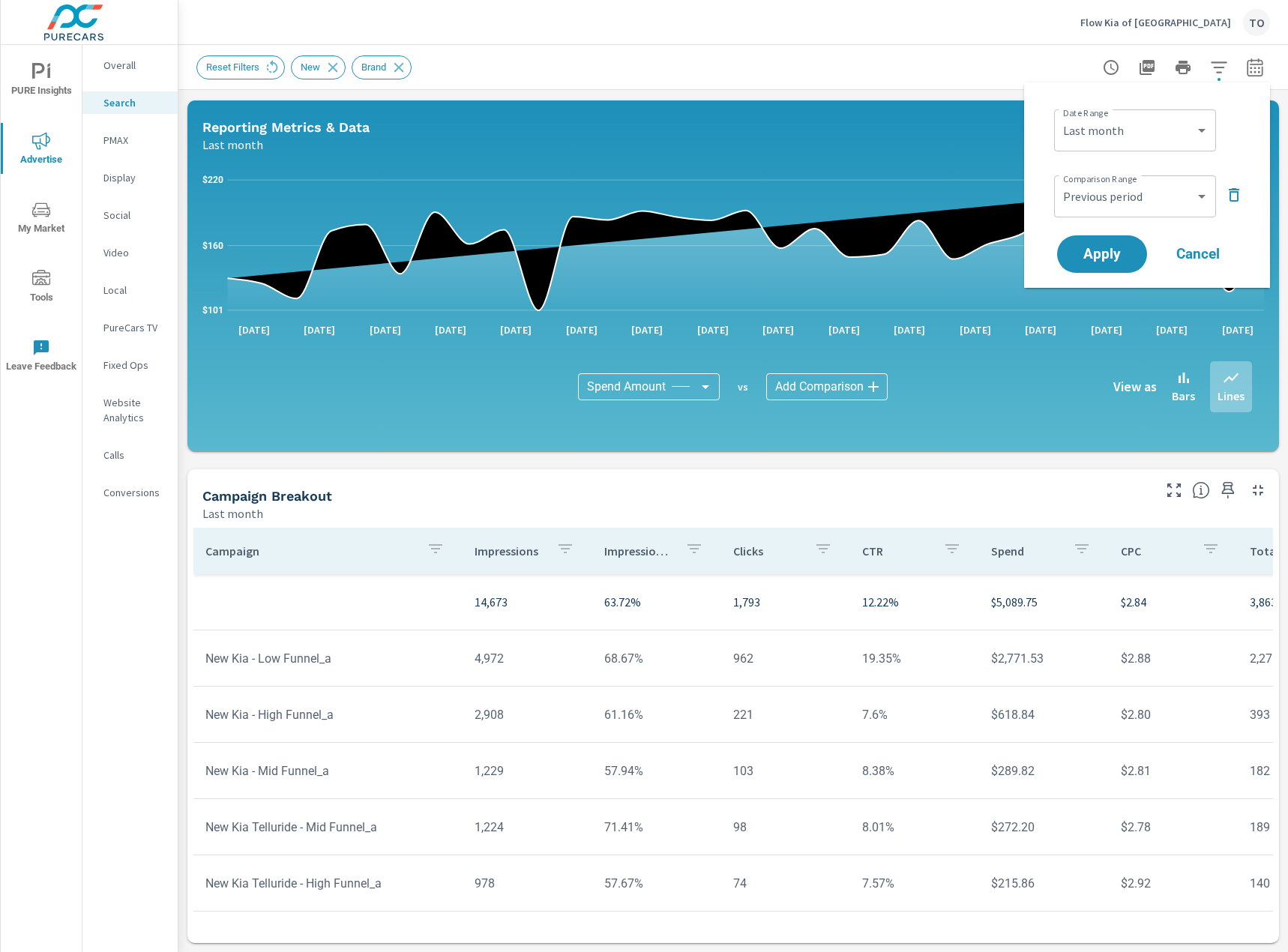
click at [1134, 212] on div "Custom Previous period Previous month Previous year ​" at bounding box center [1134, 196] width 162 height 42
click at [1131, 249] on span "Apply" at bounding box center [1102, 254] width 62 height 14
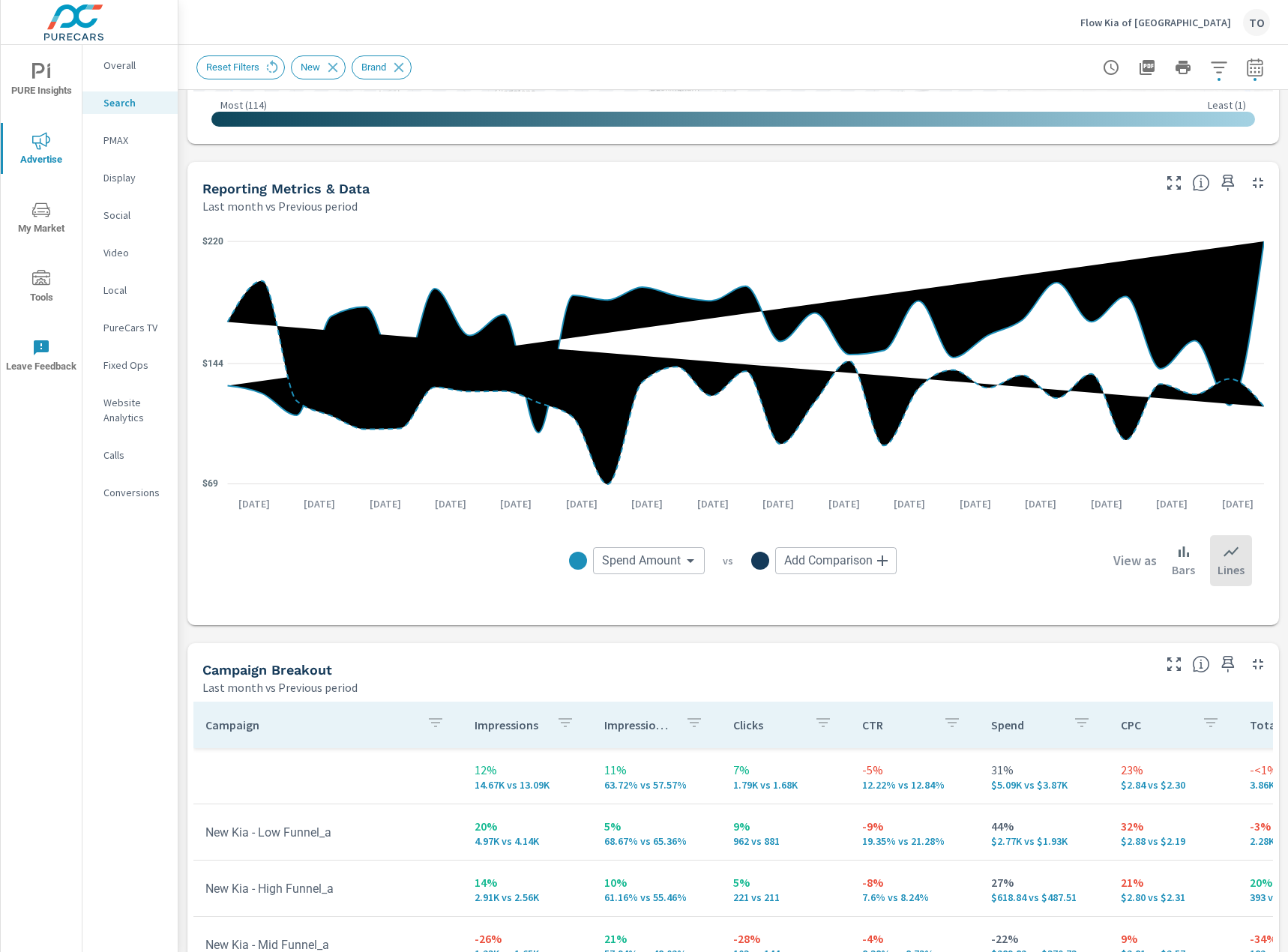
scroll to position [1234, 0]
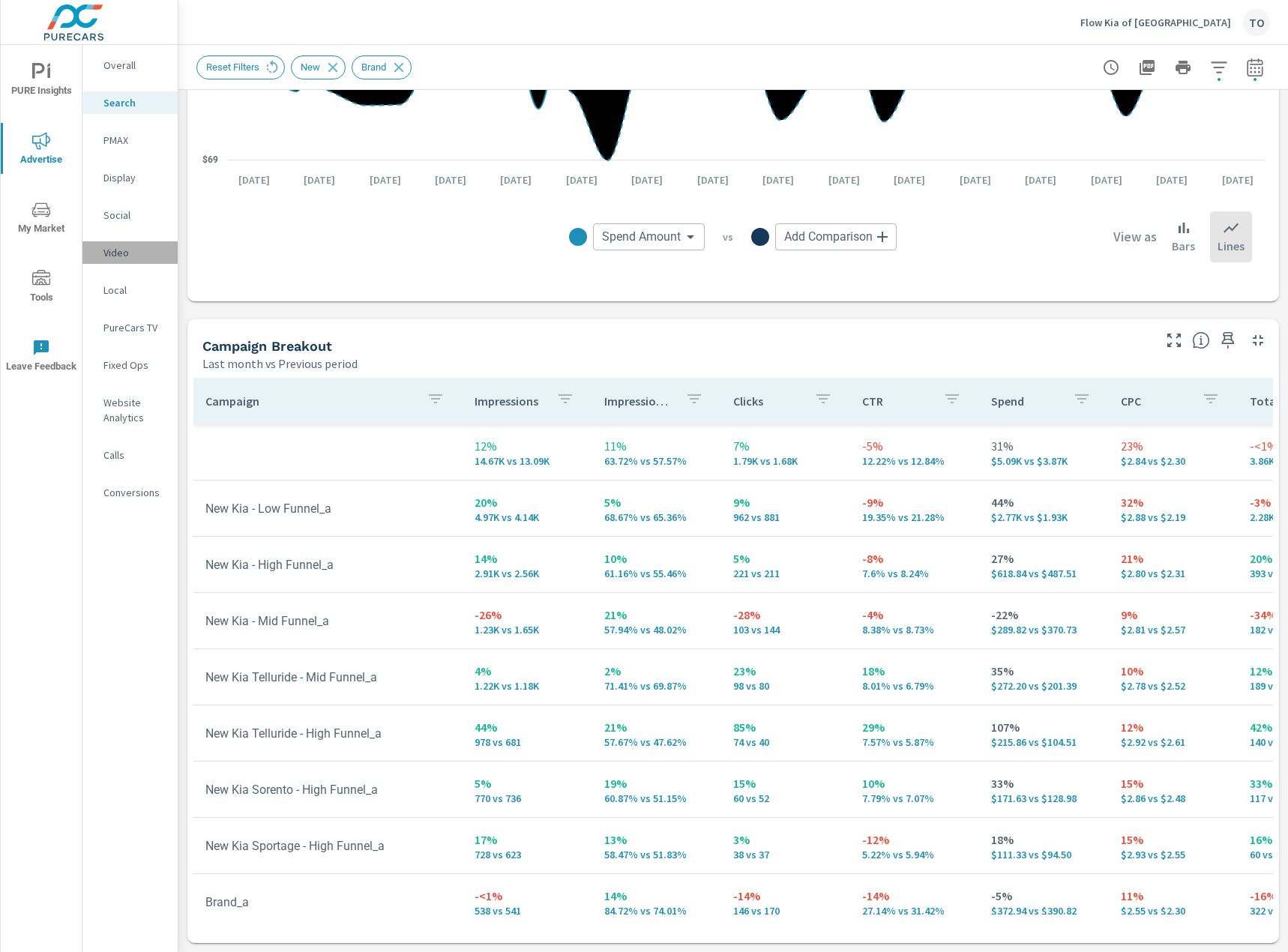
click at [128, 255] on p "Video" at bounding box center [135, 252] width 62 height 15
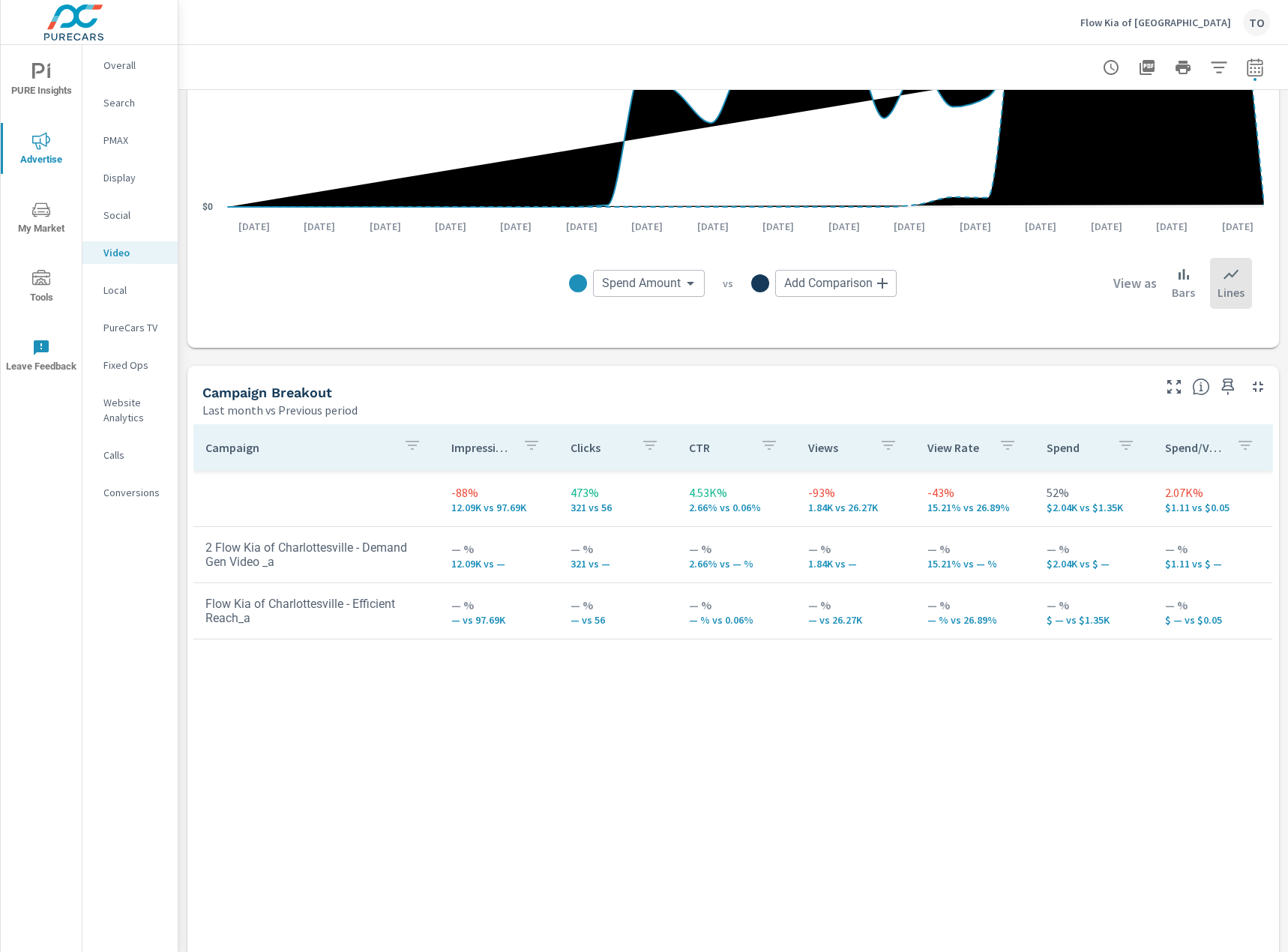
scroll to position [150, 0]
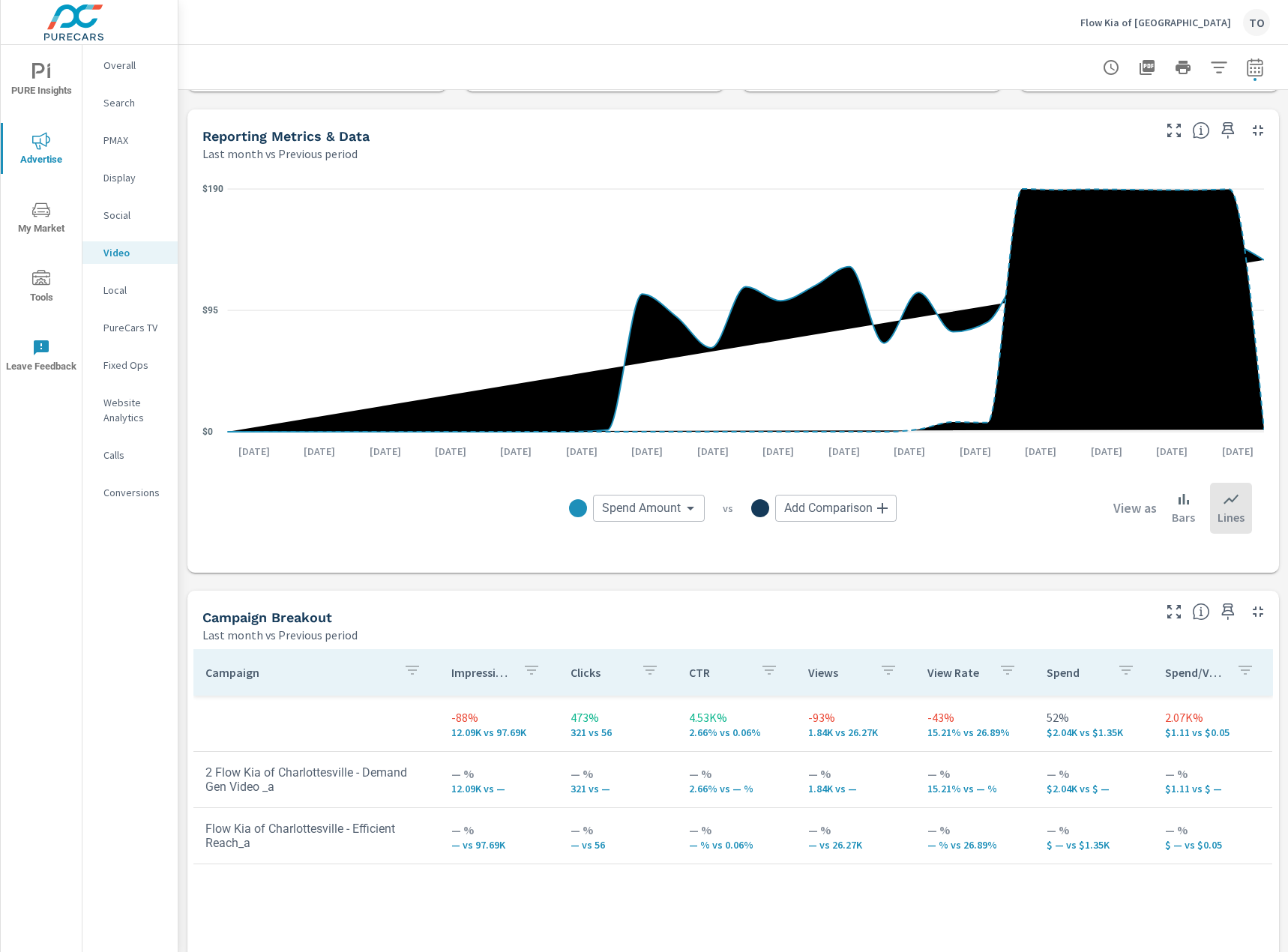
click at [677, 512] on body "PURE Insights Advertise My Market Tools Leave Feedback Overall Search PMAX Disp…" at bounding box center [644, 476] width 1288 height 952
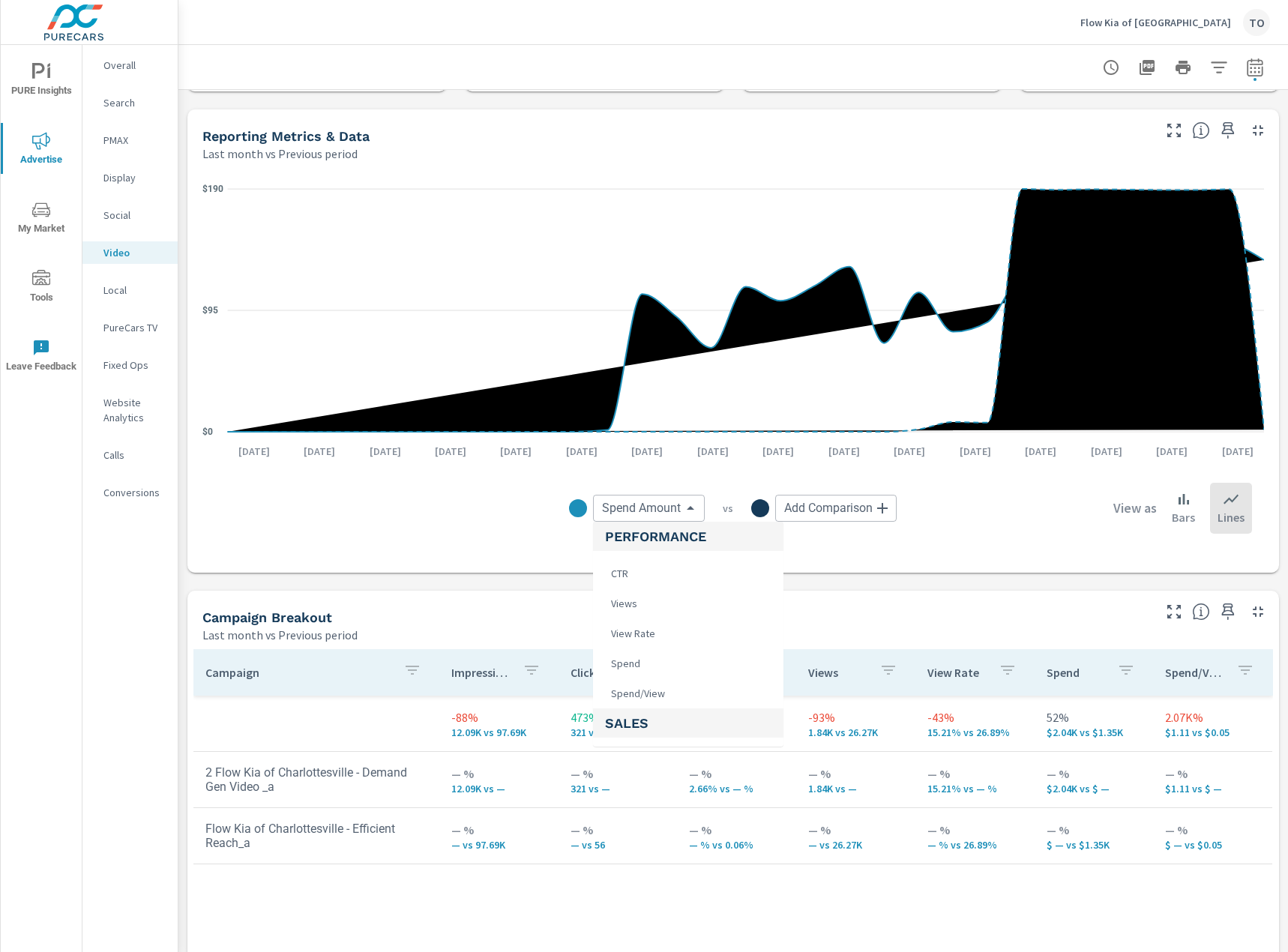
scroll to position [675, 0]
click at [710, 675] on li "Spend/View" at bounding box center [688, 668] width 190 height 30
type input "Spend/View"
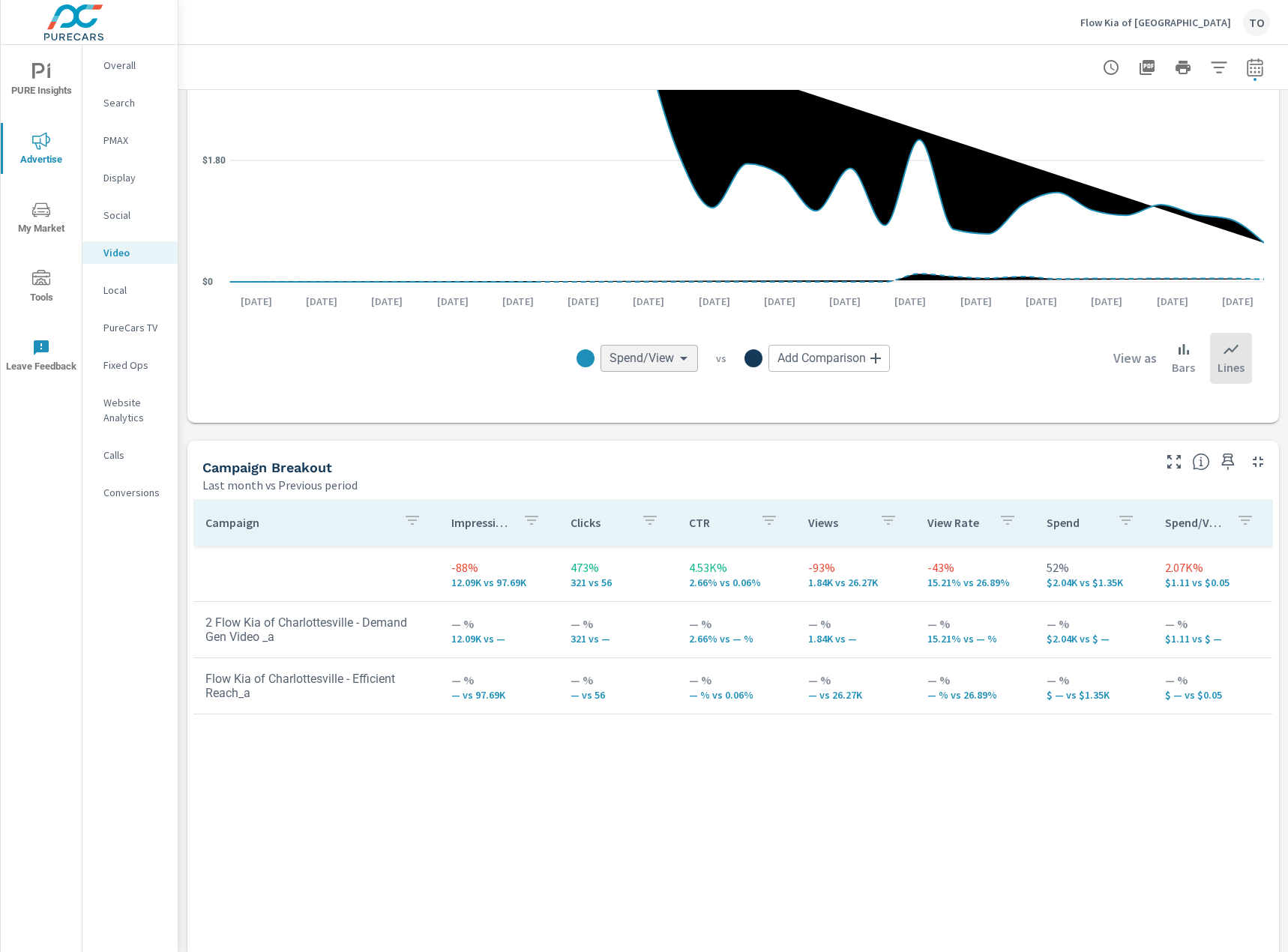
scroll to position [300, 0]
click at [637, 792] on div "Campaign Impressions Clicks CTR Views View Rate Spend Spend/View -88% 12.09K vs…" at bounding box center [732, 767] width 1079 height 537
